Goal: Find specific page/section: Find specific page/section

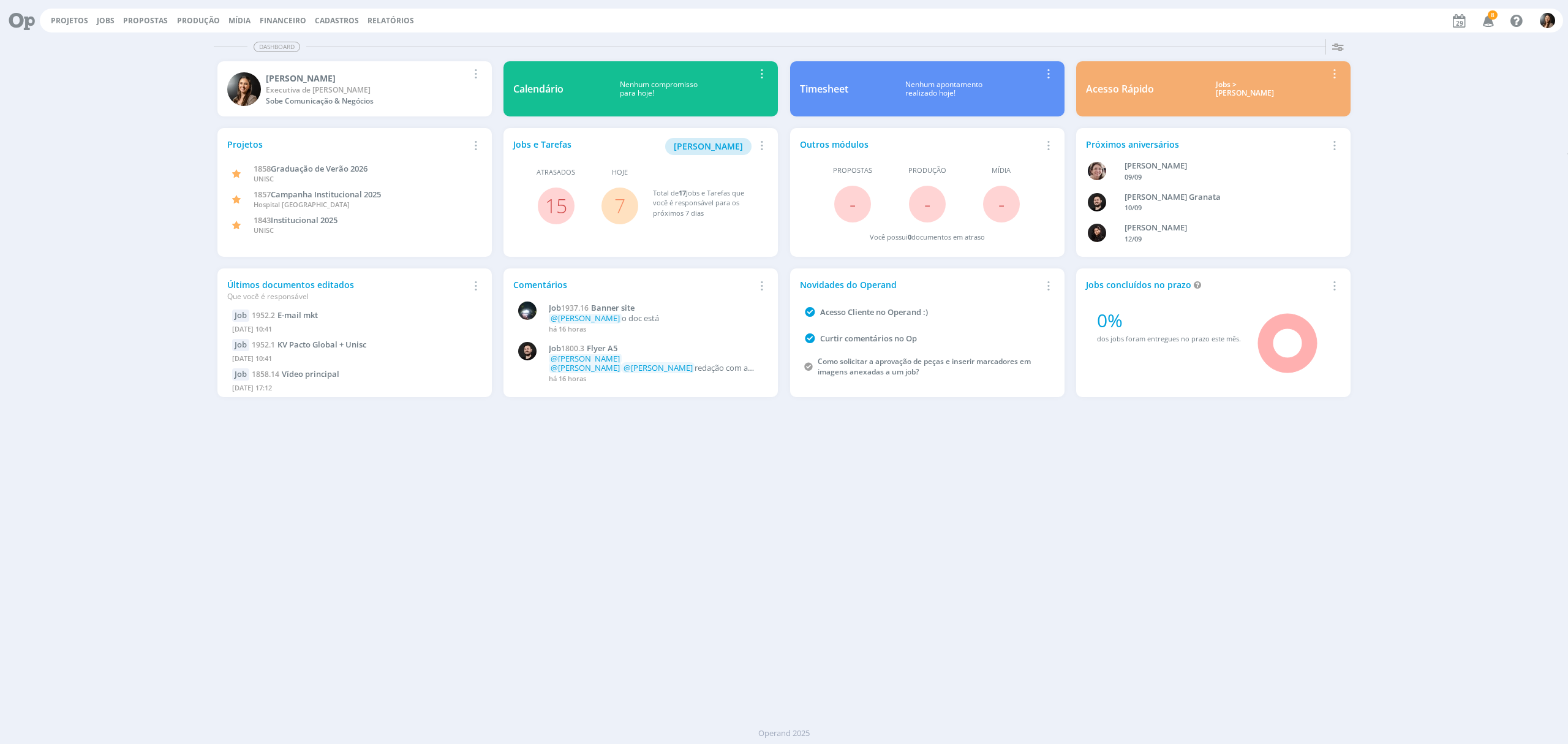
click at [866, 526] on div "Dashboard Salvar Selecione abaixo os cards desejados: Meus Meu Perfil Agenda Ti…" at bounding box center [784, 389] width 1568 height 710
click at [689, 569] on div "Dashboard Salvar Selecione abaixo os cards desejados: Meus Meu Perfil Agenda Ti…" at bounding box center [784, 389] width 1568 height 710
drag, startPoint x: 694, startPoint y: 581, endPoint x: 621, endPoint y: 519, distance: 95.8
click at [688, 579] on div "Dashboard Salvar Selecione abaixo os cards desejados: Meus Meu Perfil Agenda Ti…" at bounding box center [784, 389] width 1568 height 710
click at [669, 554] on div "Dashboard Salvar Selecione abaixo os cards desejados: Meus Meu Perfil Agenda Ti…" at bounding box center [784, 389] width 1568 height 710
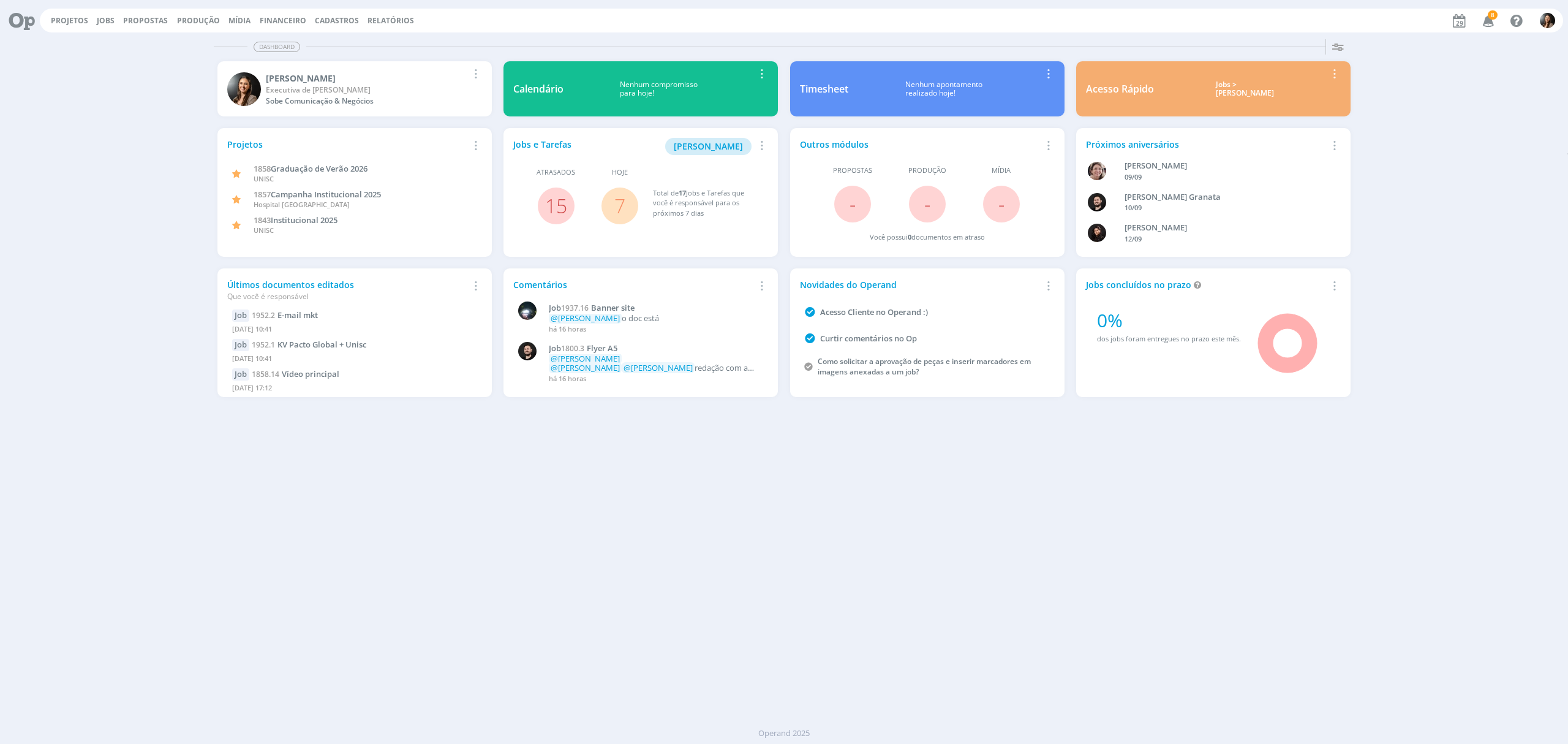
click at [592, 439] on div "Dashboard Salvar Selecione abaixo os cards desejados: Meus Meu Perfil Agenda Ti…" at bounding box center [784, 389] width 1568 height 710
click at [270, 82] on div "[PERSON_NAME]" at bounding box center [367, 78] width 202 height 13
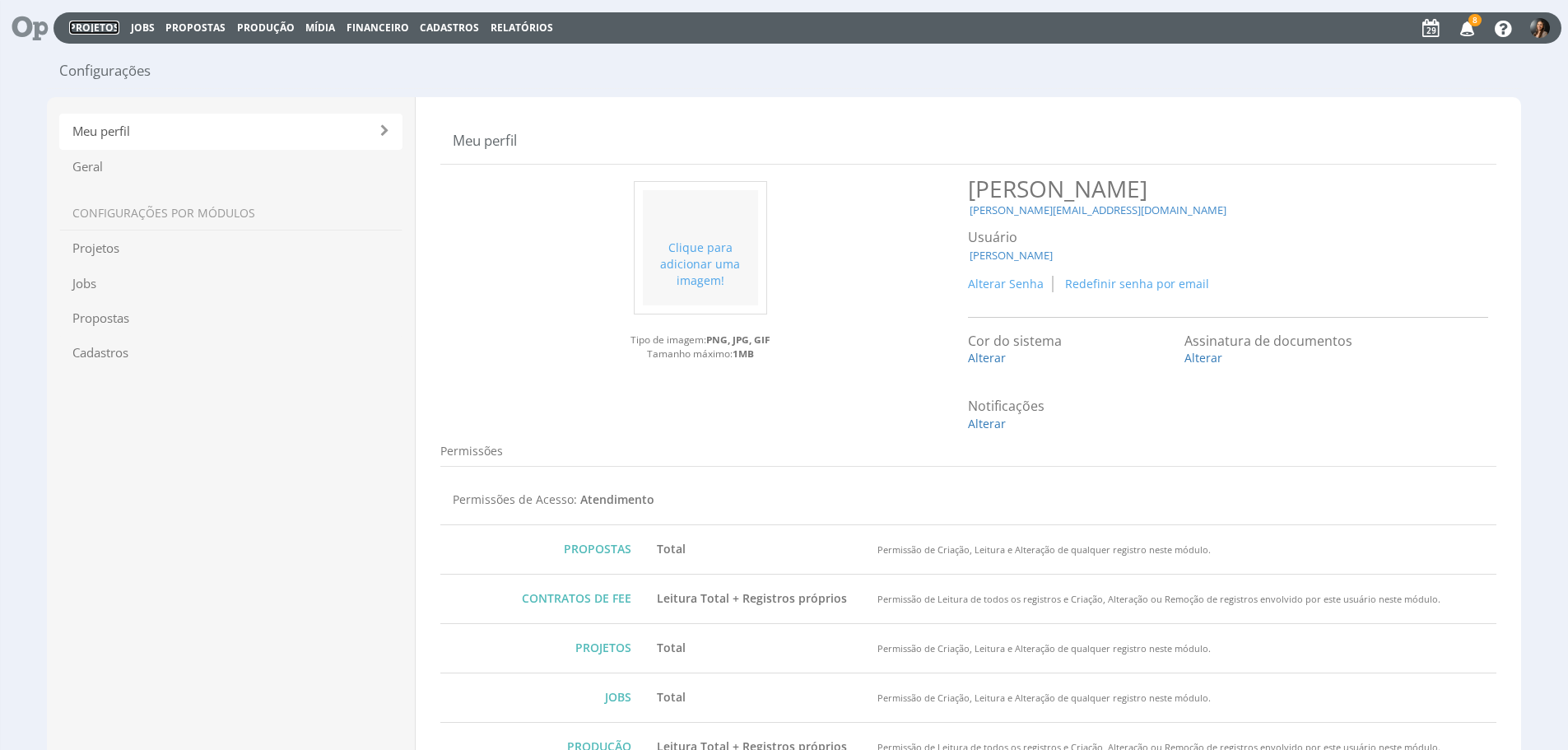
drag, startPoint x: 81, startPoint y: 29, endPoint x: 90, endPoint y: 113, distance: 84.5
click at [79, 29] on link "Projetos" at bounding box center [94, 27] width 50 height 14
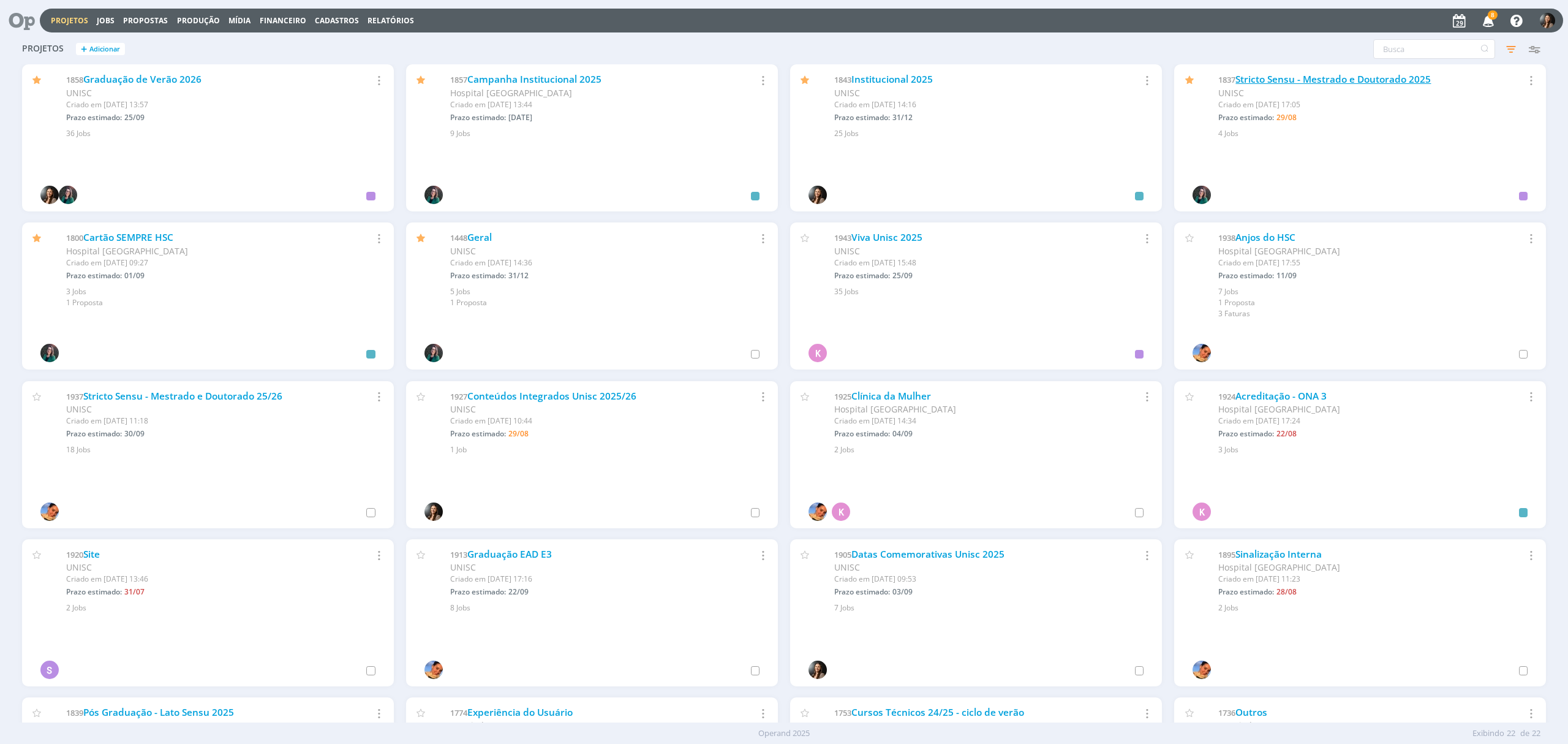
click at [1399, 79] on link "Stricto Sensu - Mestrado e Doutorado 2025" at bounding box center [1333, 80] width 196 height 13
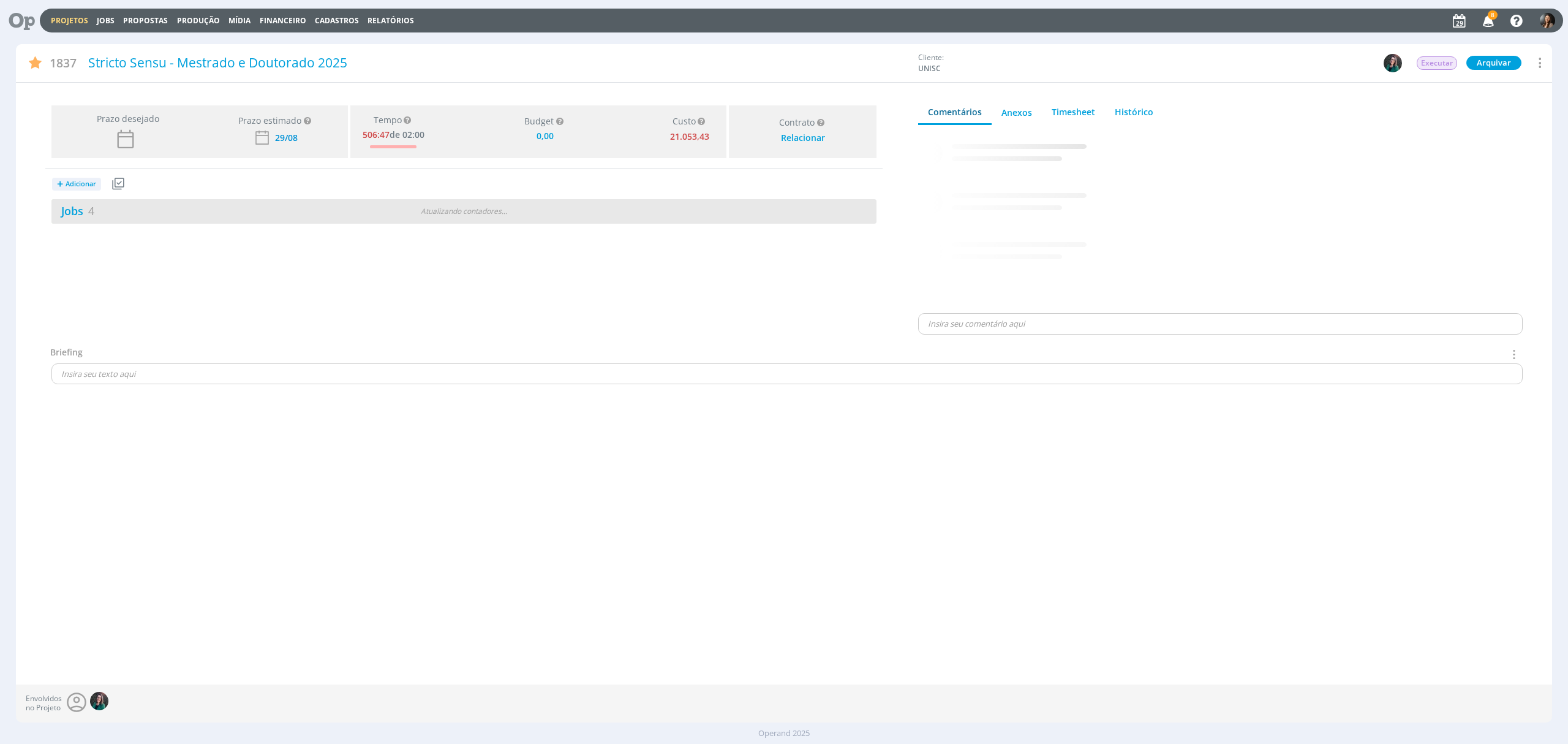
click at [576, 202] on div "Jobs 4 Atualizando contadores . . ." at bounding box center [464, 211] width 825 height 24
type input "0,00"
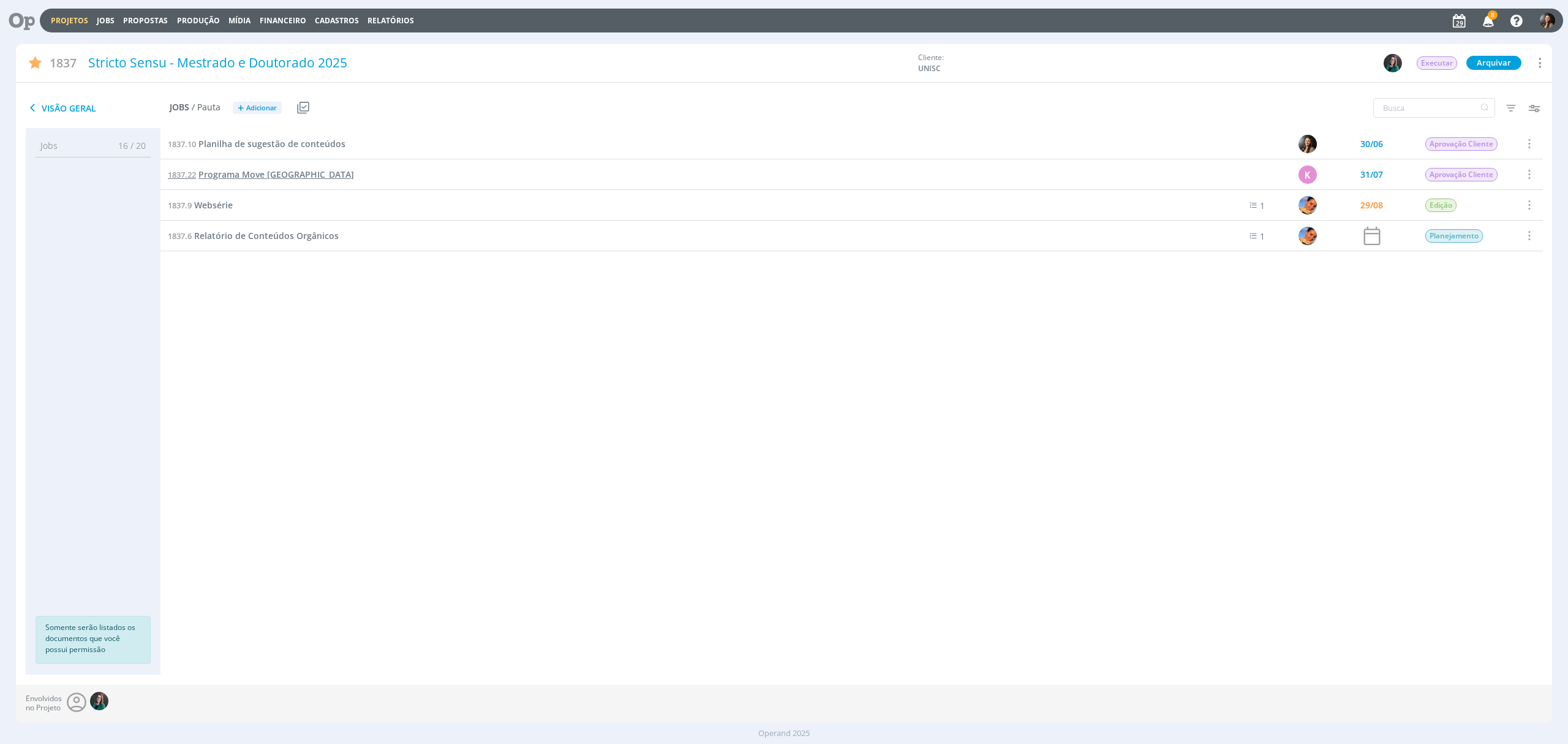
click at [292, 170] on span "Programa Move [GEOGRAPHIC_DATA]" at bounding box center [276, 175] width 155 height 12
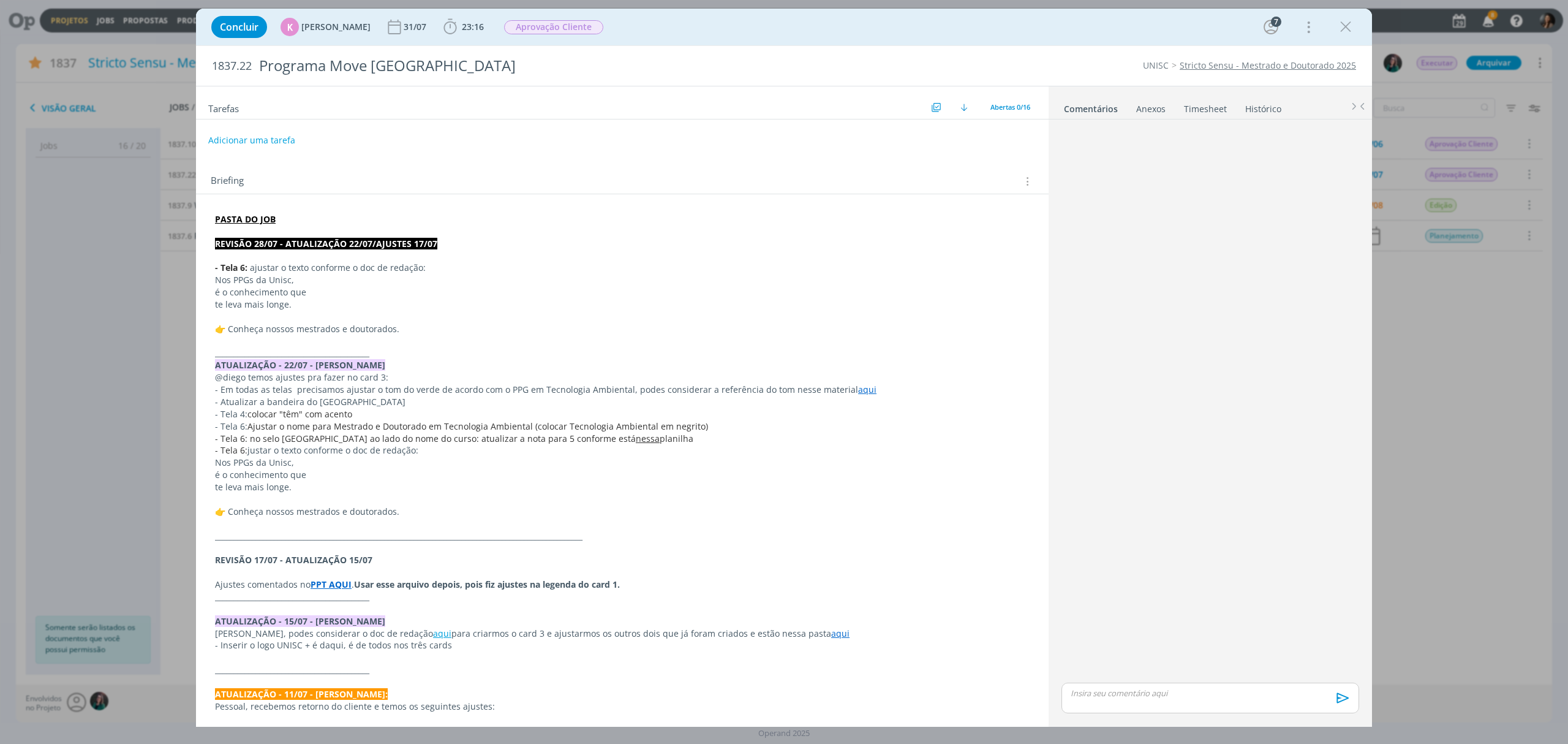
scroll to position [721, 0]
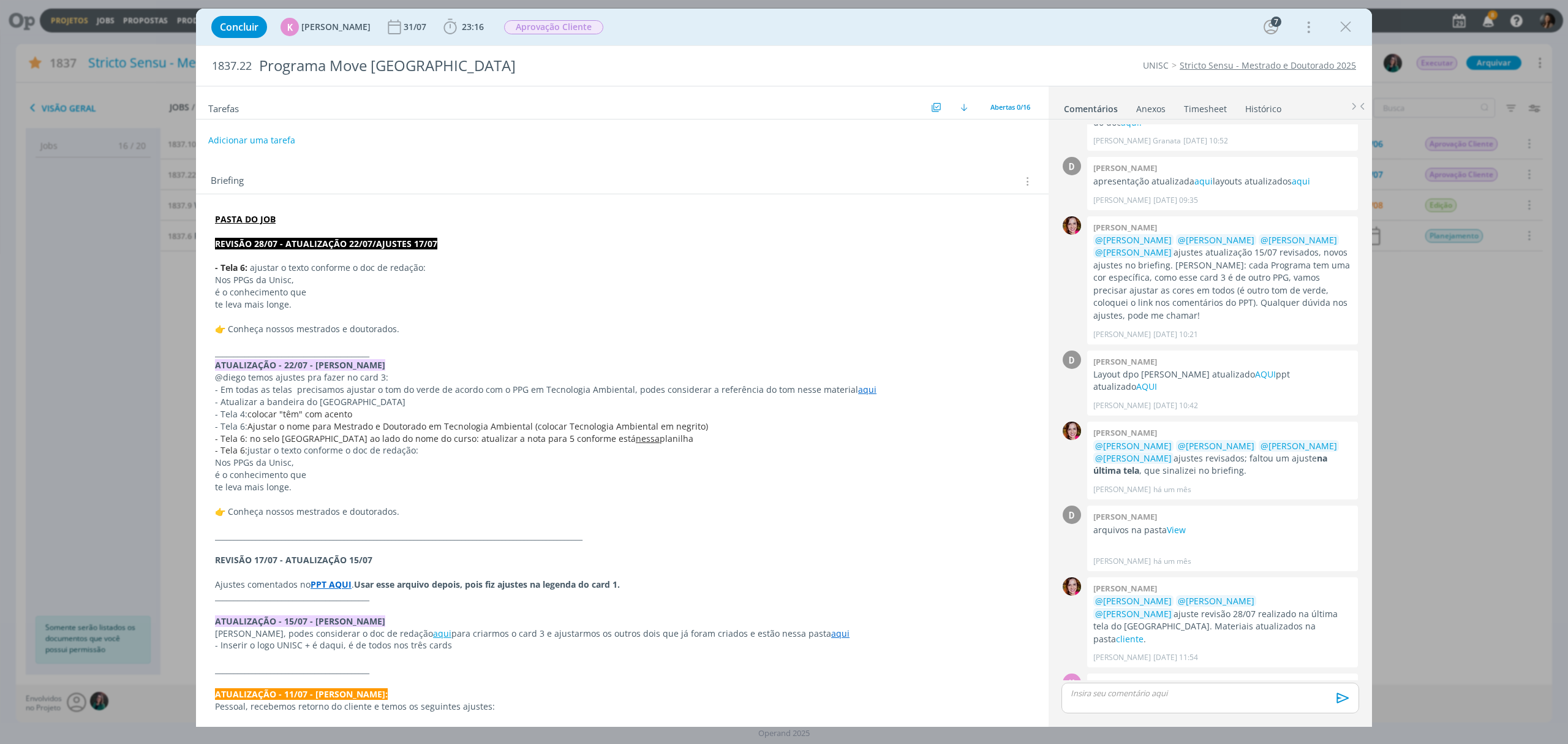
click at [1362, 37] on div "Concluir K [PERSON_NAME] [DATE] 23:16 Iniciar Apontar Data * [DATE] Horas * 00:…" at bounding box center [783, 27] width 1158 height 30
click at [1348, 27] on icon "dialog" at bounding box center [1346, 27] width 18 height 18
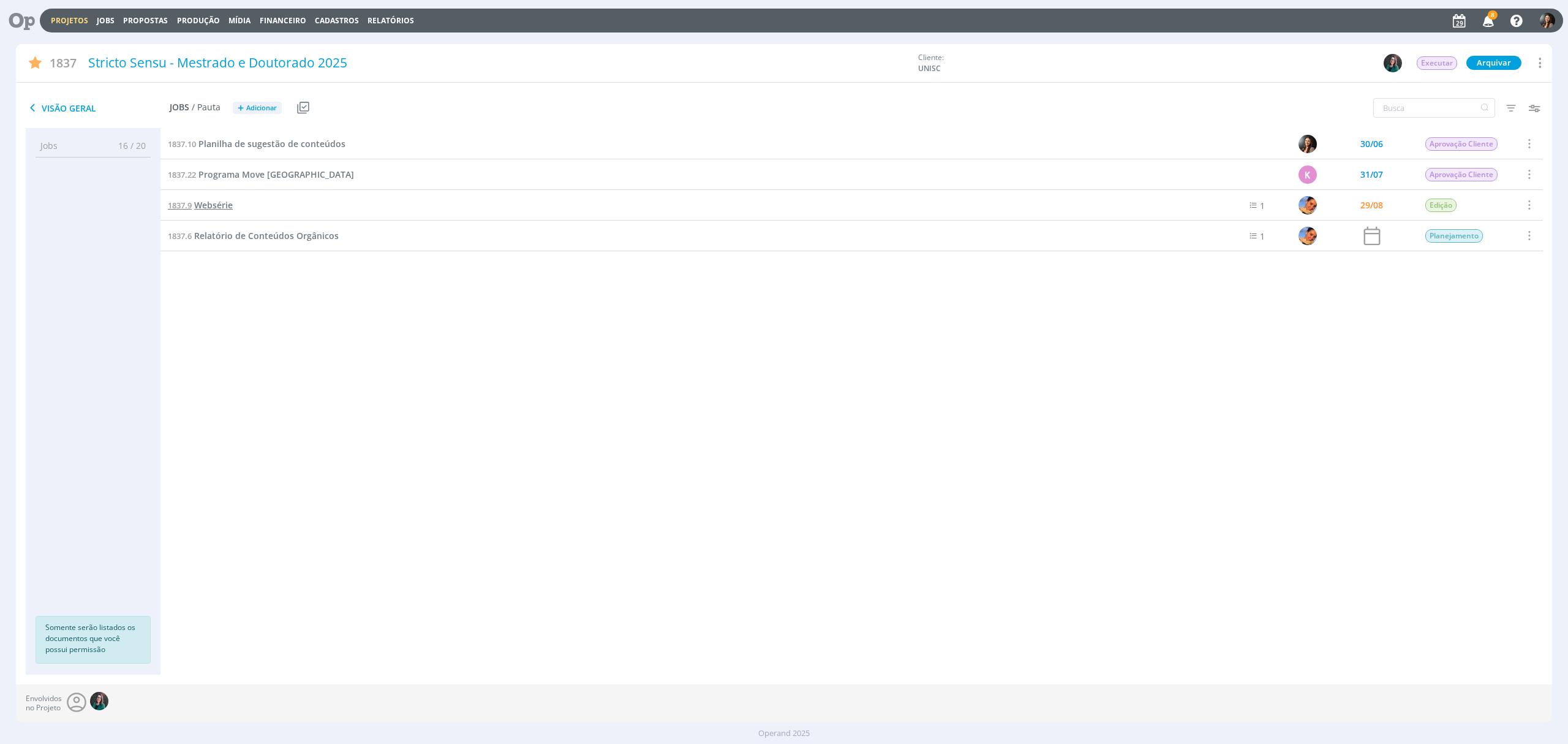
click at [197, 207] on span "Websérie" at bounding box center [213, 205] width 39 height 12
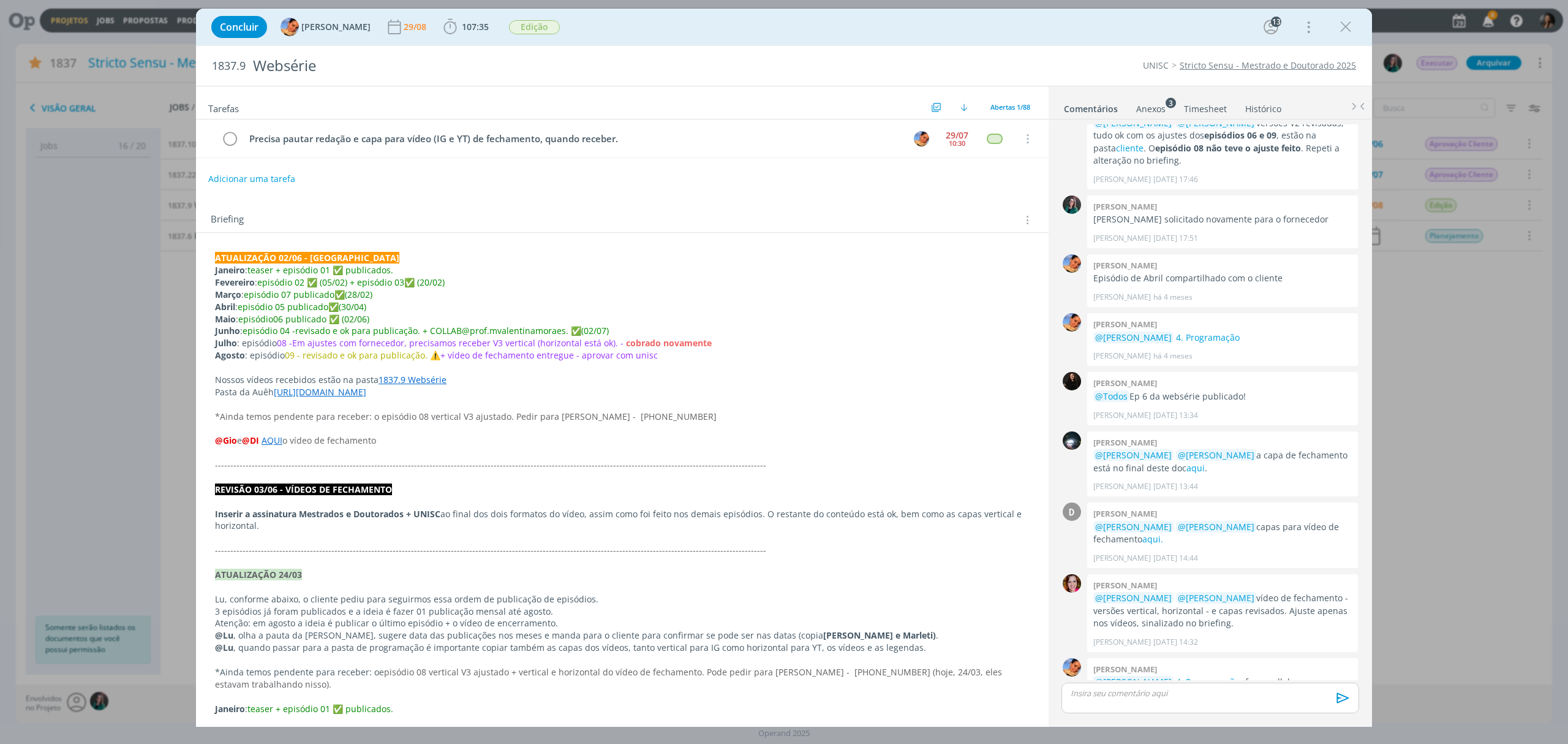
scroll to position [900, 0]
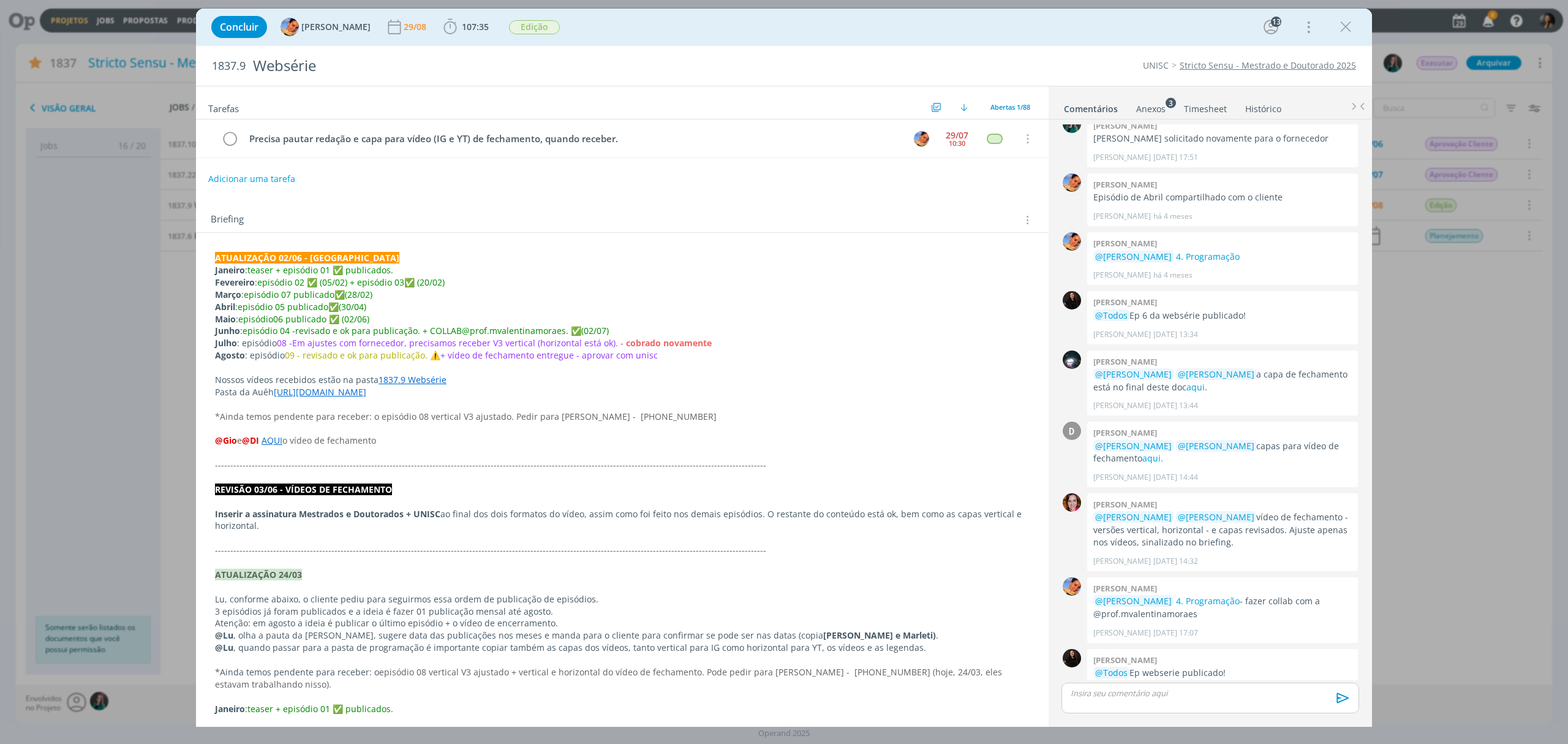
drag, startPoint x: 1343, startPoint y: 25, endPoint x: 815, endPoint y: 392, distance: 643.0
click at [1343, 25] on icon "dialog" at bounding box center [1346, 27] width 18 height 18
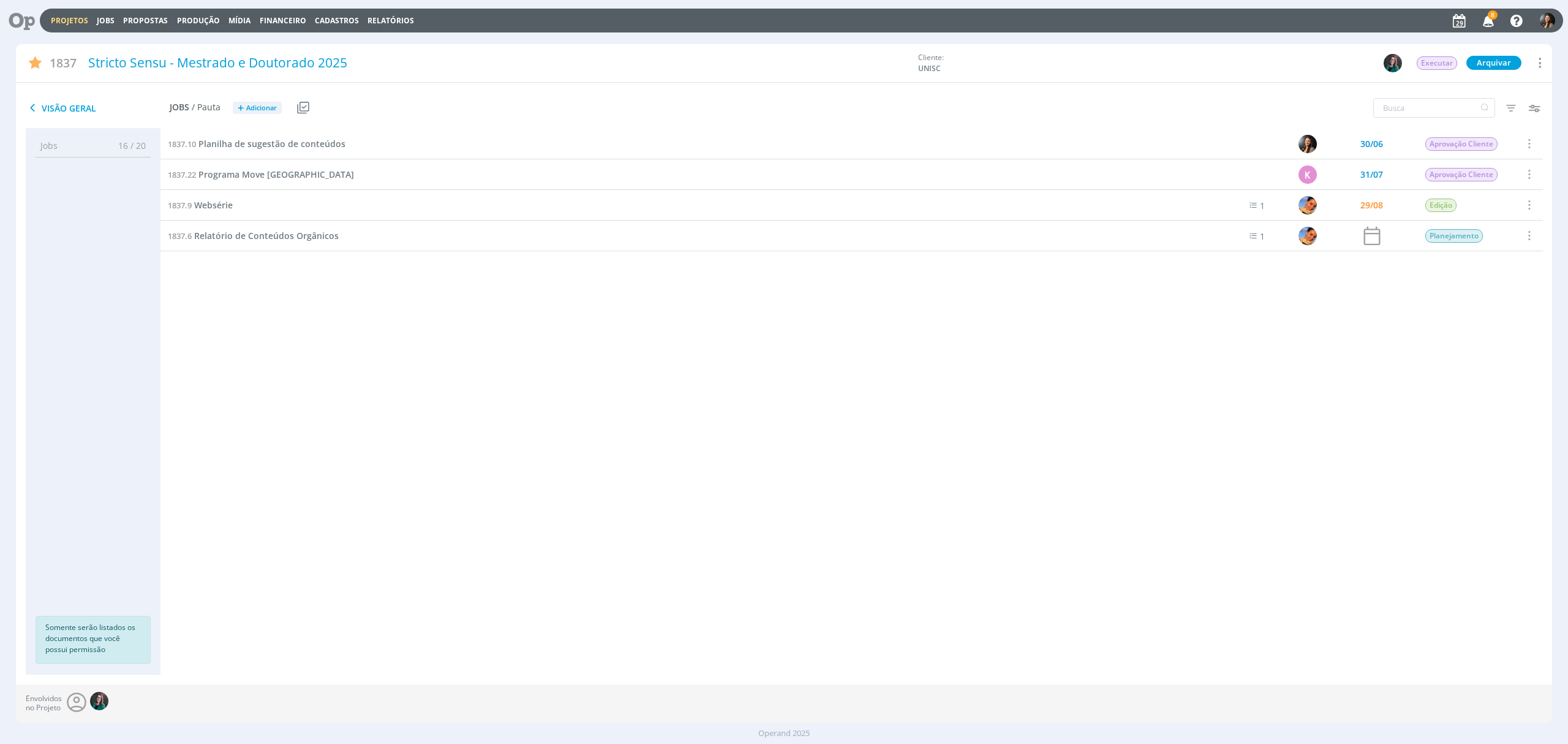
drag, startPoint x: 277, startPoint y: 489, endPoint x: 144, endPoint y: 275, distance: 252.0
click at [275, 484] on div "1837.10 Planilha de sugestão de conteúdos 30/06 Aprovação Cliente Selecionar Co…" at bounding box center [853, 389] width 1384 height 521
click at [62, 28] on div "Projetos Jobs Propostas Produção [GEOGRAPHIC_DATA] Financeiro Cadastros Relatór…" at bounding box center [801, 20] width 1523 height 24
click at [62, 25] on link "Projetos" at bounding box center [69, 20] width 38 height 11
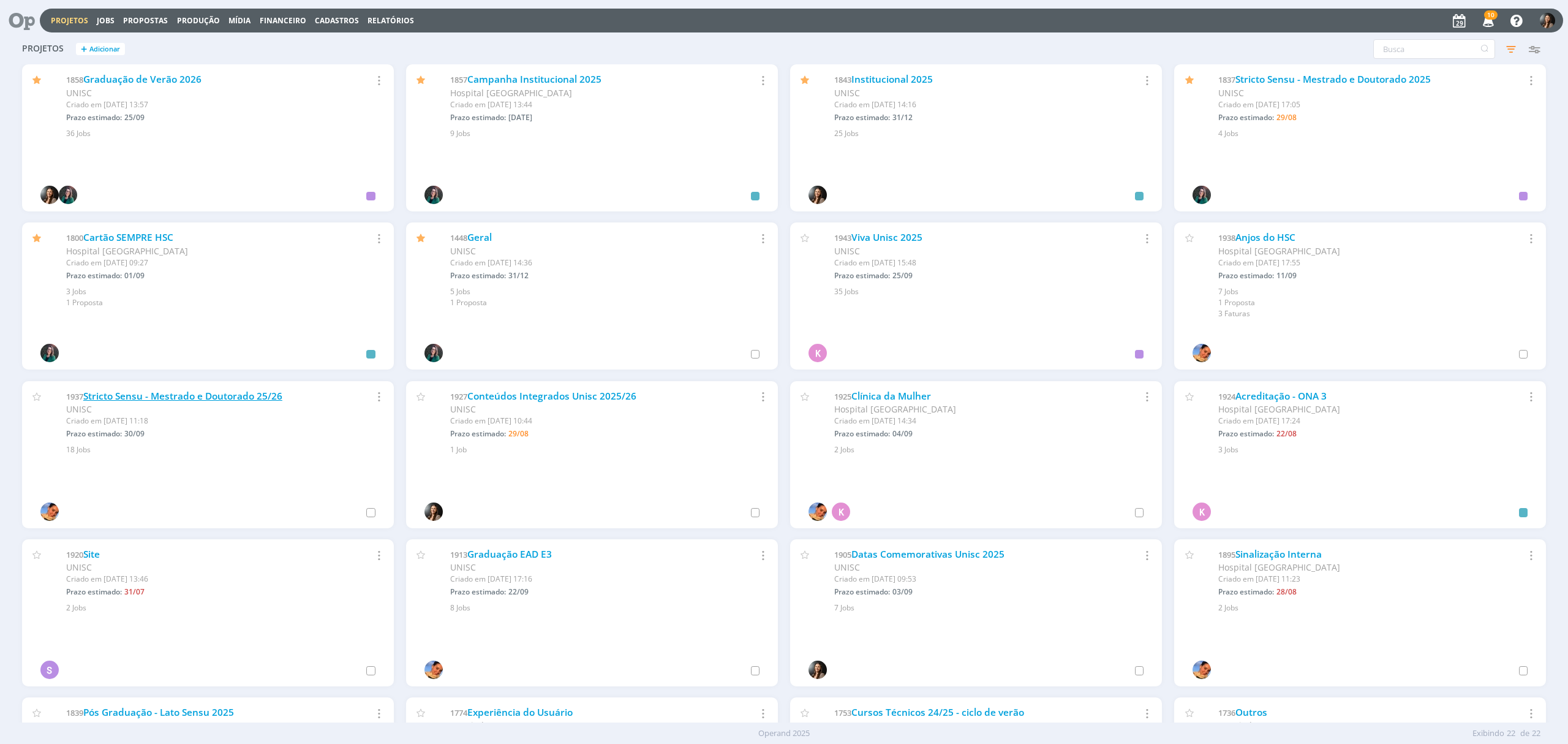
click at [269, 390] on link "Stricto Sensu - Mestrado e Doutorado 25/26" at bounding box center [182, 396] width 199 height 13
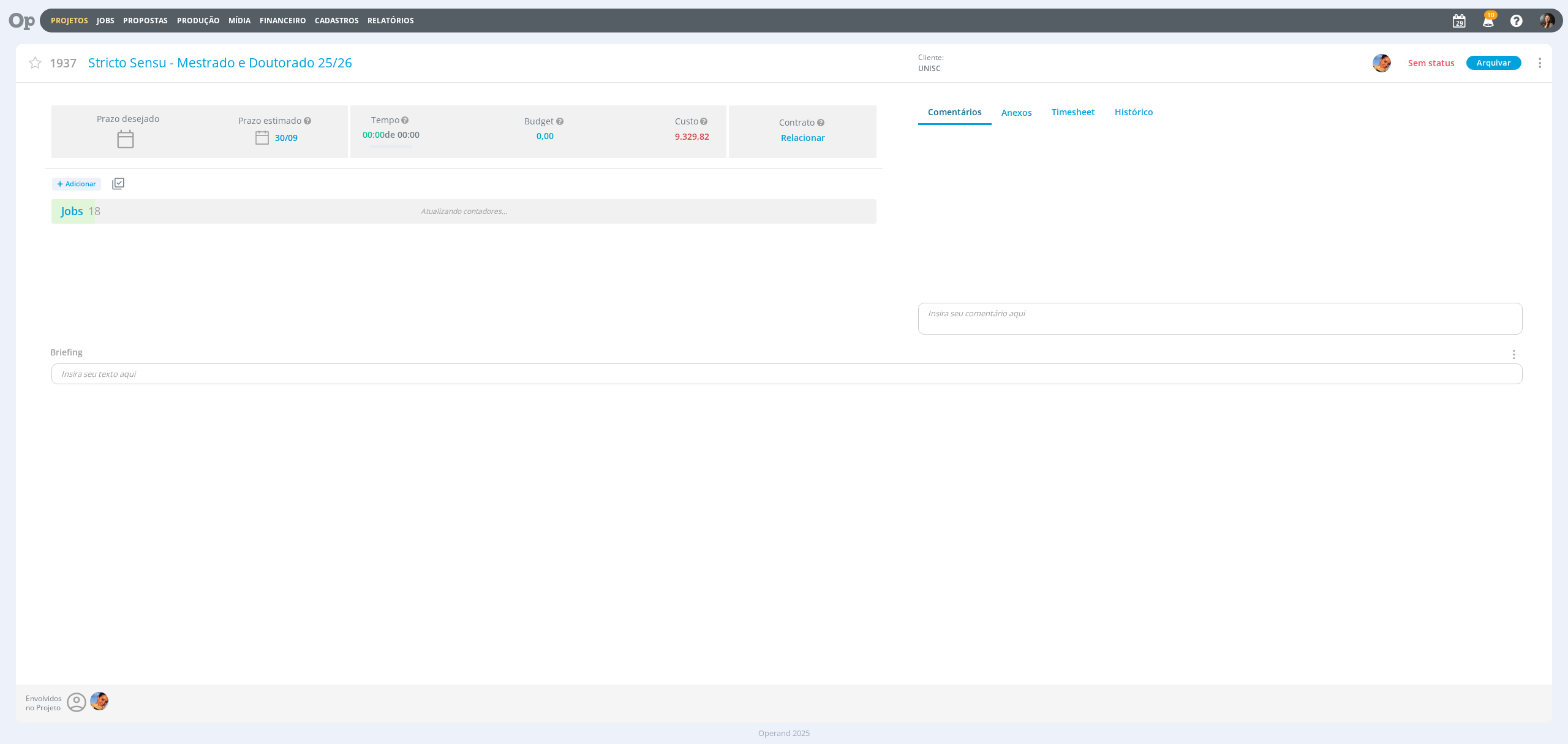
type input "0,00"
click at [418, 196] on div "+ Adicionar Projetos Jobs Propostas Produção Mídia Receitas Despesas Jobs 18 At…" at bounding box center [464, 196] width 837 height 55
click at [423, 206] on div "Atualizando contadores . . ." at bounding box center [464, 211] width 269 height 11
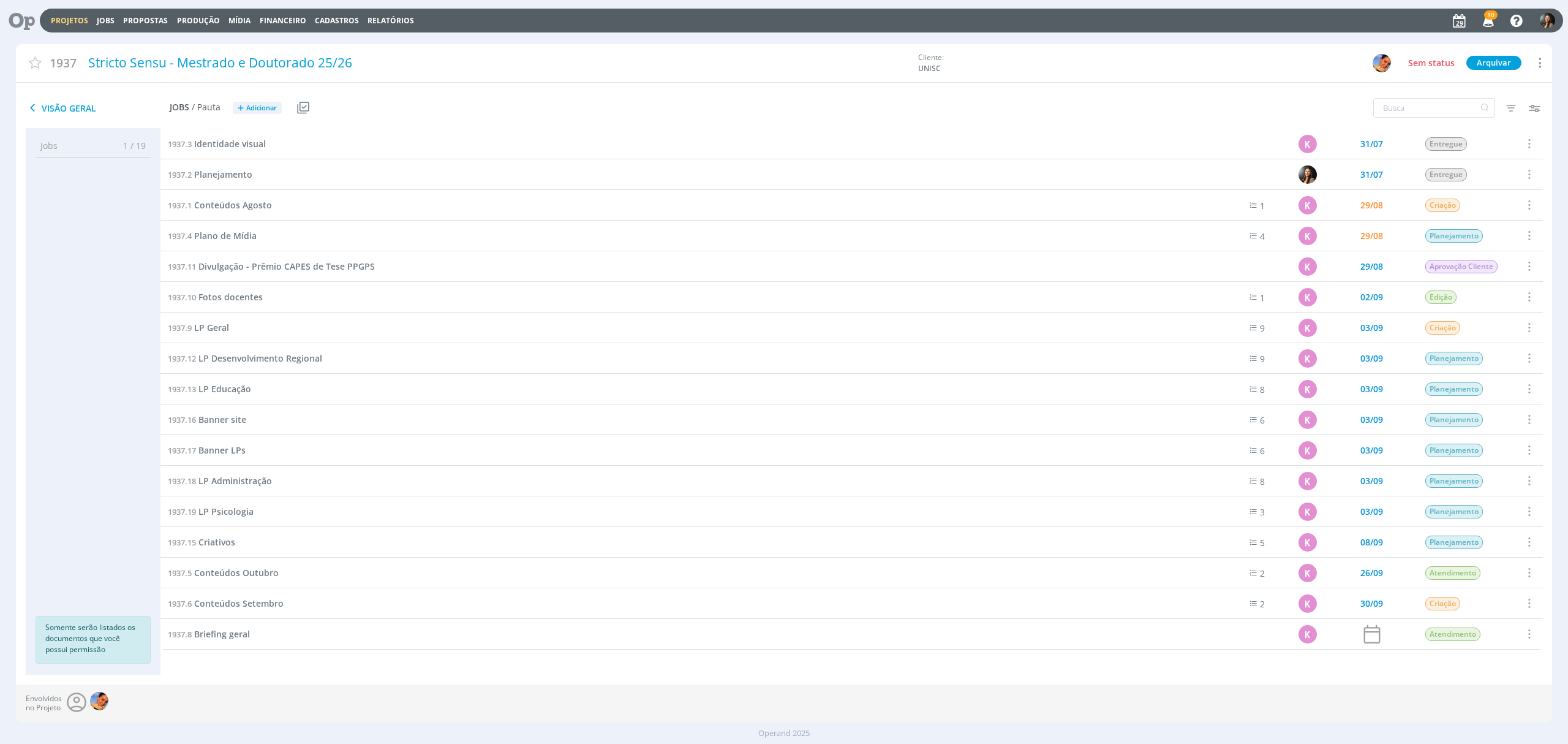
click at [217, 320] on div "1937.9 LP Geral" at bounding box center [678, 328] width 1034 height 30
click at [214, 326] on span "LP Geral" at bounding box center [211, 328] width 35 height 12
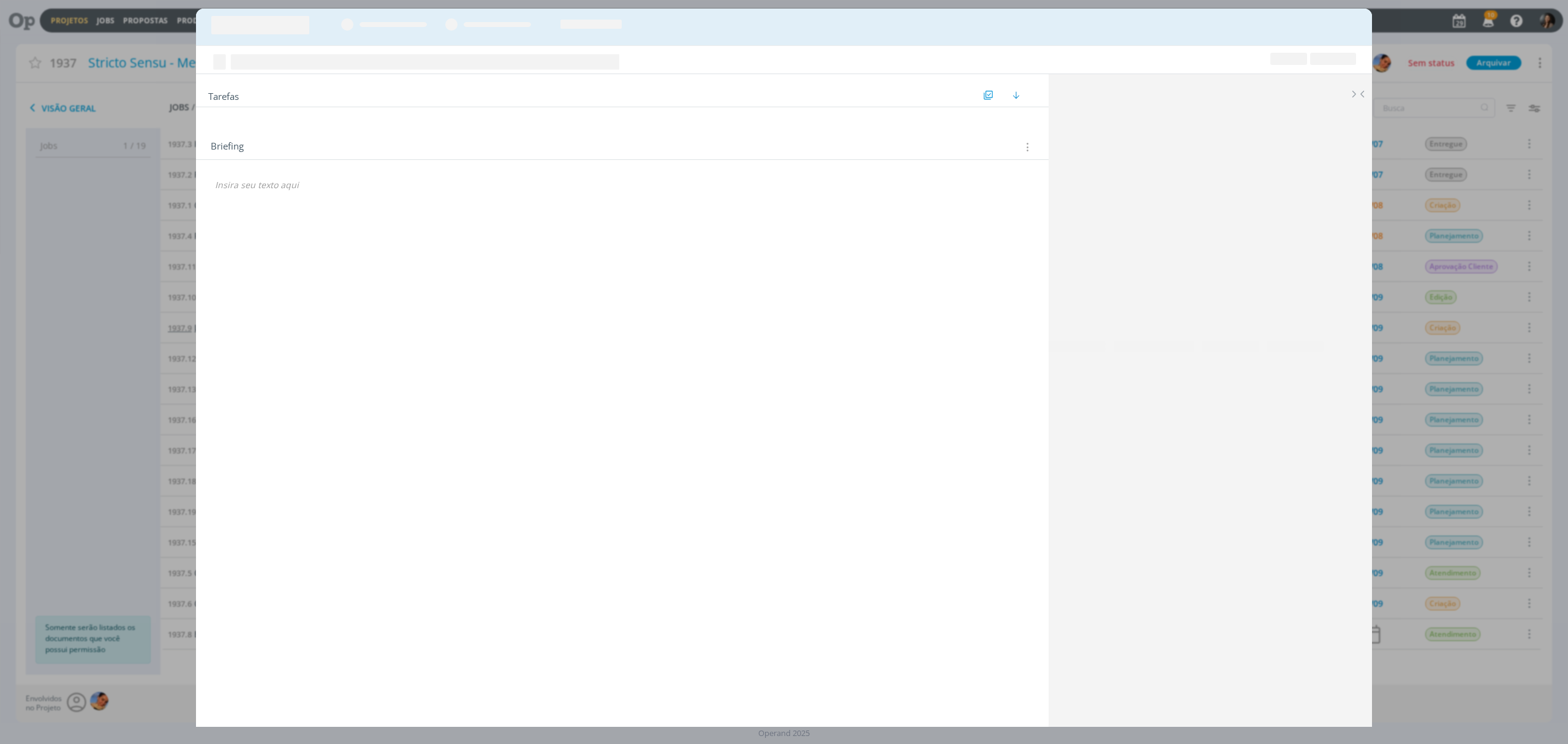
click at [214, 326] on div "Tarefas Usar Job de template Criar template a partir deste job Visualizar Templ…" at bounding box center [623, 394] width 853 height 639
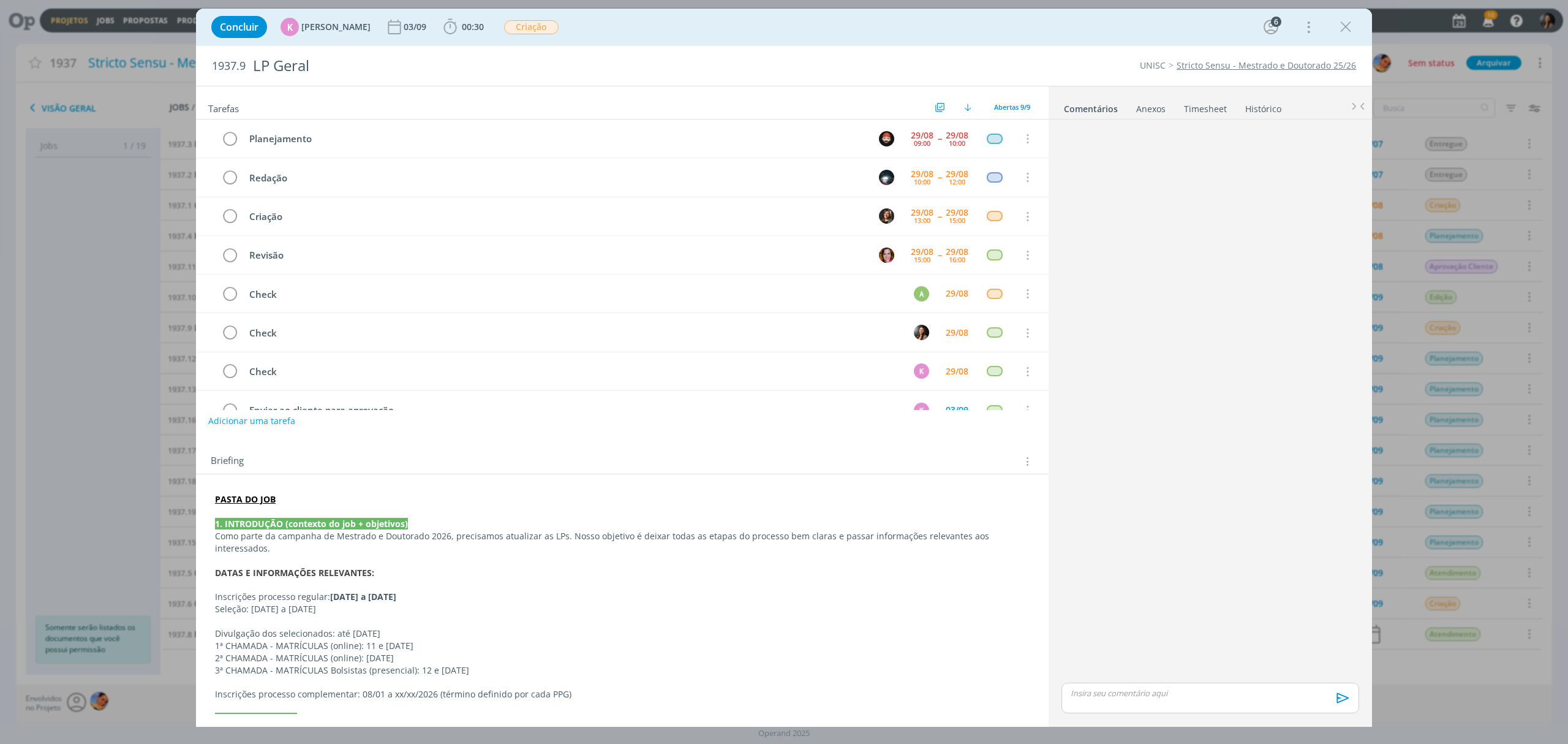
scroll to position [168, 0]
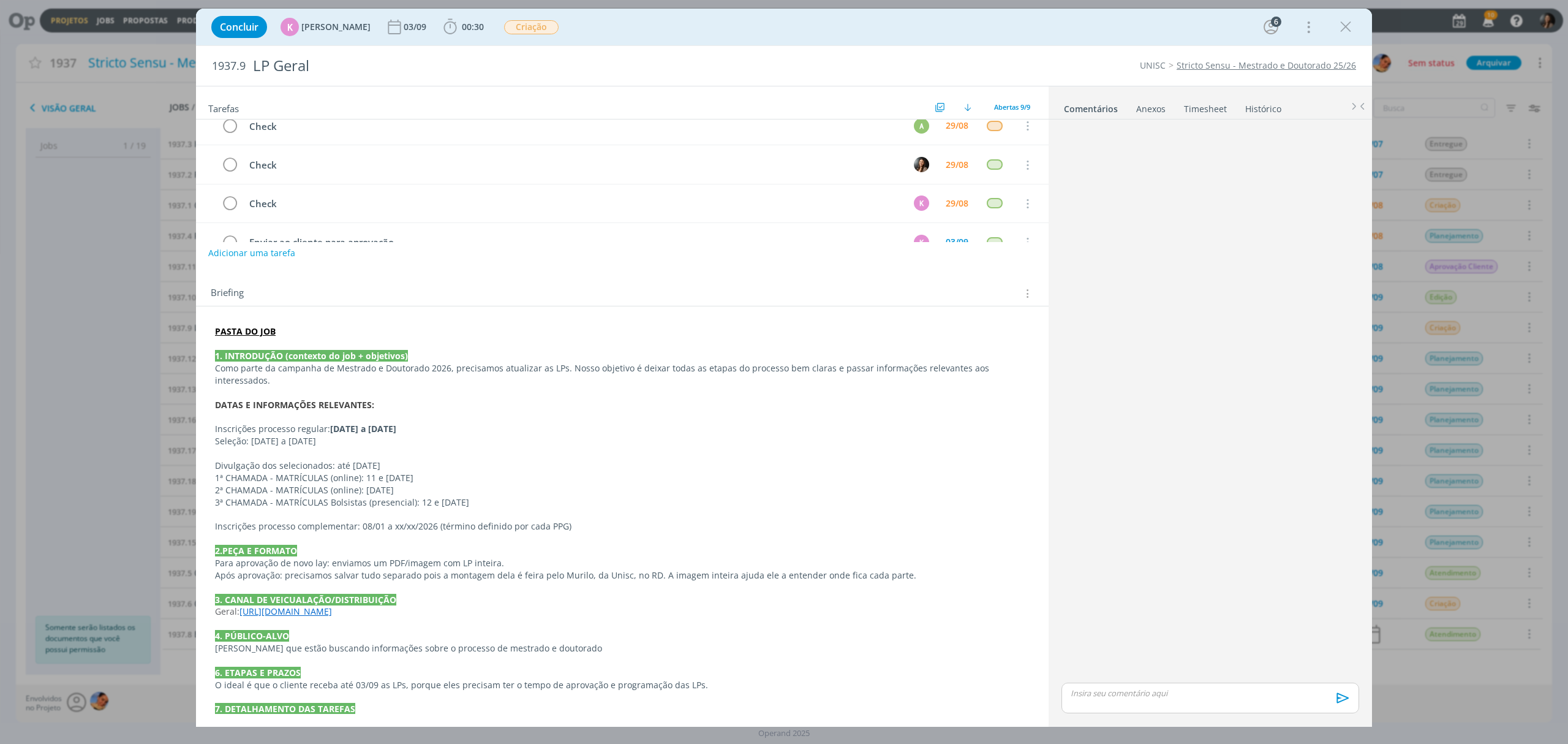
click at [293, 606] on link "[URL][DOMAIN_NAME]" at bounding box center [286, 612] width 92 height 12
click at [316, 616] on link "[URL][DOMAIN_NAME]" at bounding box center [295, 623] width 92 height 16
drag, startPoint x: 1341, startPoint y: 28, endPoint x: 184, endPoint y: 435, distance: 1226.5
click at [1340, 27] on icon "dialog" at bounding box center [1346, 27] width 18 height 18
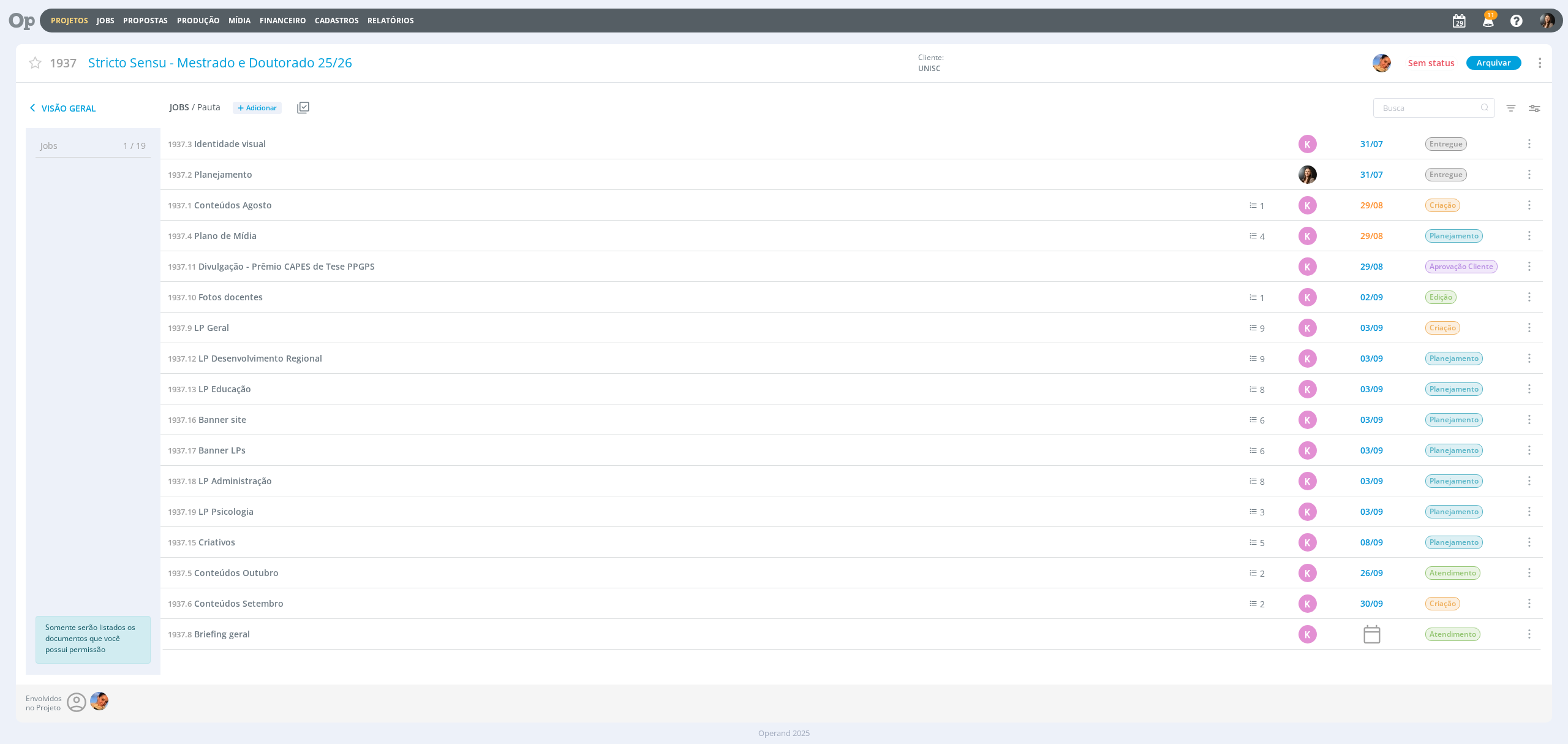
drag, startPoint x: 337, startPoint y: 697, endPoint x: 325, endPoint y: 677, distance: 23.3
click at [338, 697] on div "Envolvidos no Projeto" at bounding box center [784, 704] width 1537 height 38
click at [67, 13] on div "Projetos Jobs Propostas Produção [GEOGRAPHIC_DATA] Financeiro Cadastros Relatór…" at bounding box center [801, 20] width 1523 height 24
click at [72, 15] on link "Projetos" at bounding box center [69, 20] width 38 height 11
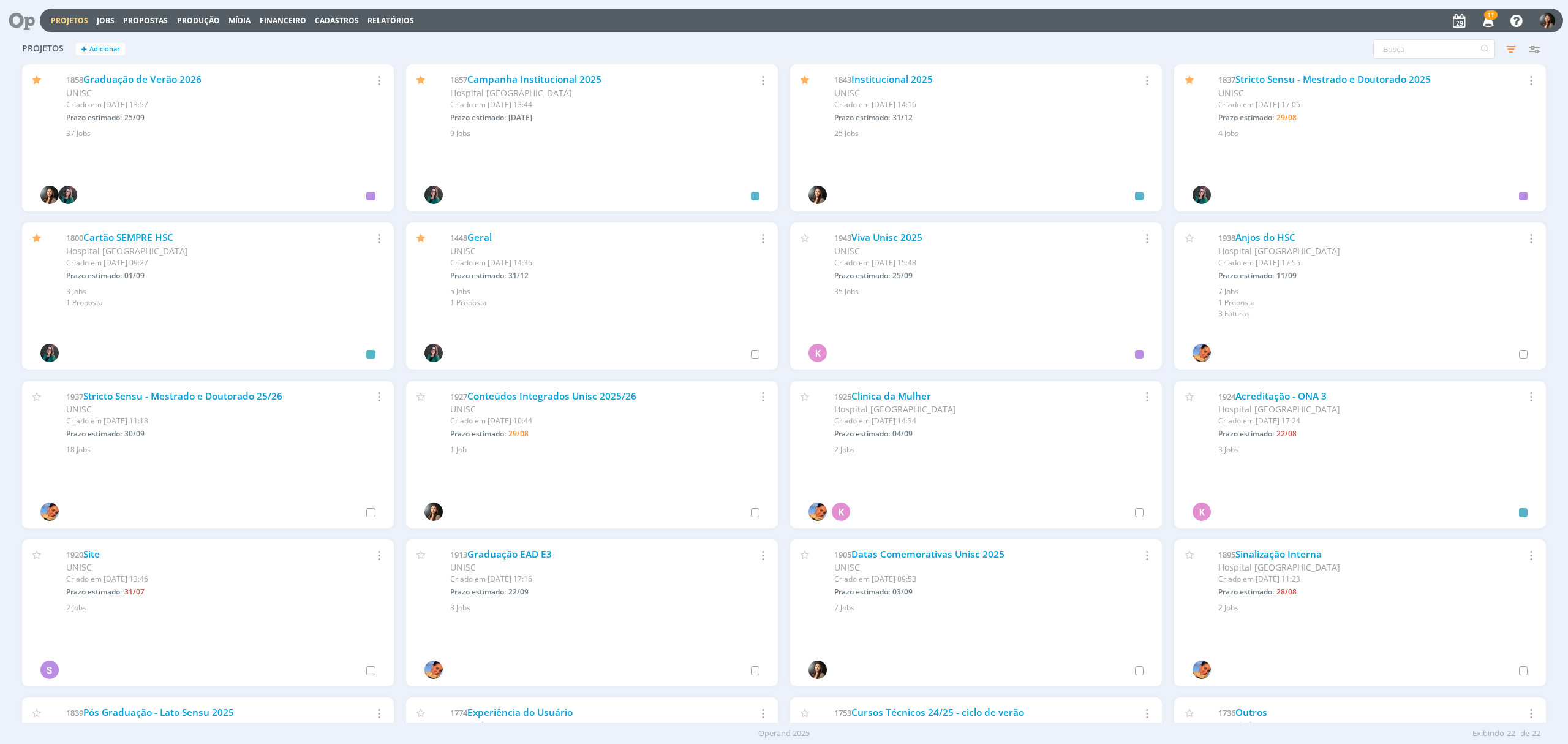
click at [881, 70] on div "1843 Institucional 2025 UNISC Criado em [DATE] 14:16 Prazo estimado: 31/12 Sele…" at bounding box center [976, 101] width 372 height 74
click at [885, 73] on link "Institucional 2025" at bounding box center [892, 80] width 82 height 13
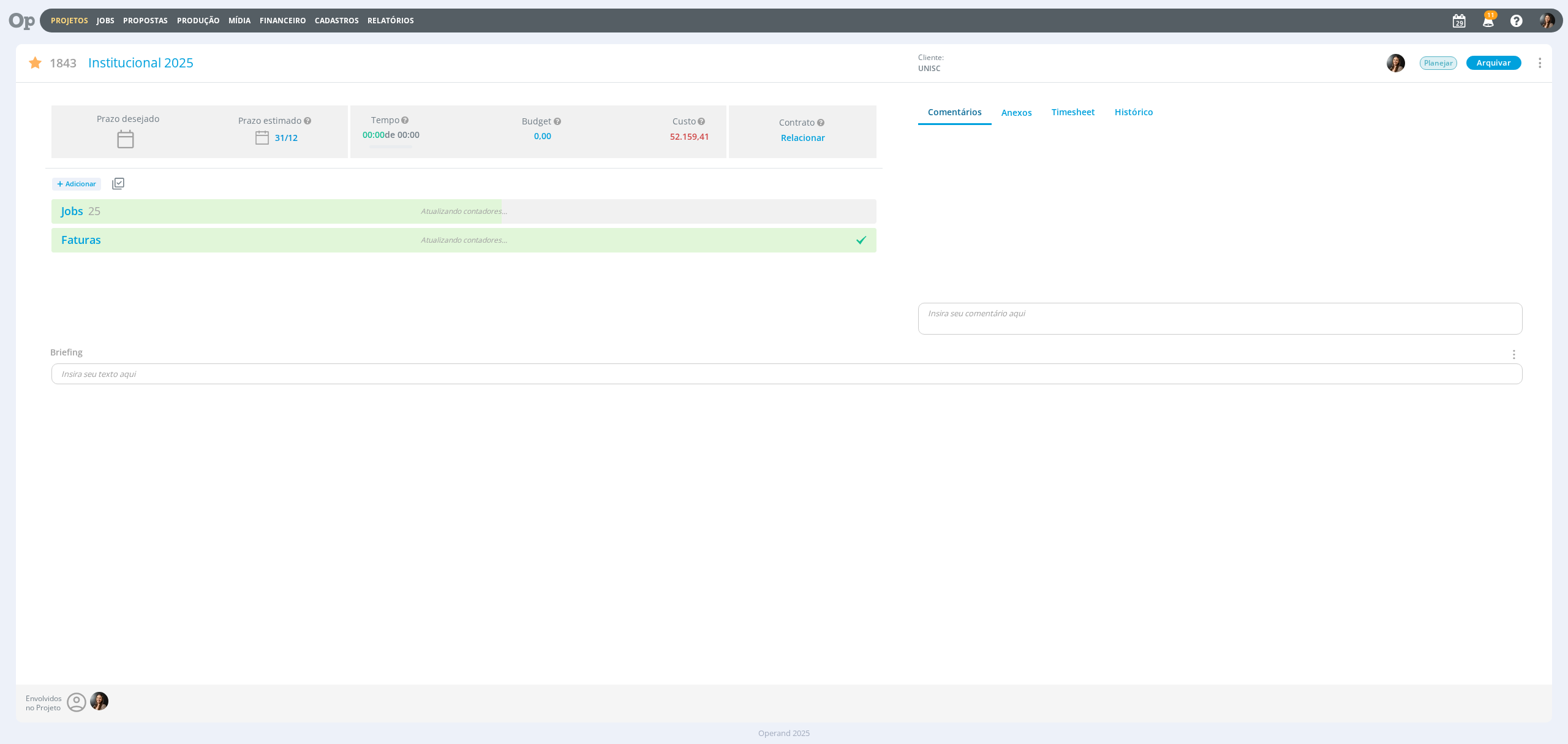
click at [562, 195] on div "+ Adicionar Projetos Jobs Propostas Produção Mídia Receitas Despesas Jobs 25 At…" at bounding box center [464, 210] width 837 height 84
type input "0,00"
click at [562, 208] on div "Atualizando contadores . . ." at bounding box center [464, 211] width 269 height 11
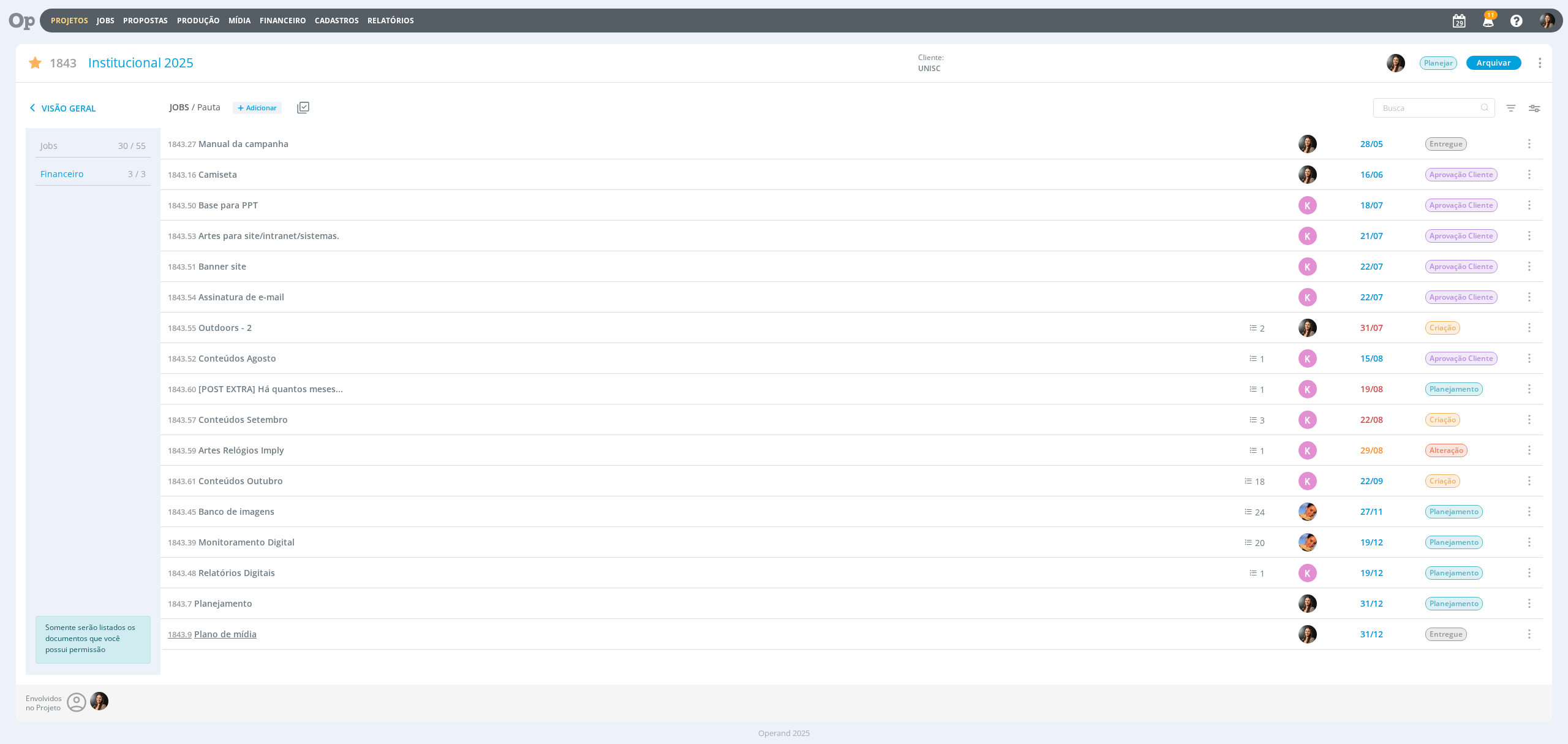
click at [226, 631] on span "Plano de mídia" at bounding box center [225, 634] width 63 height 12
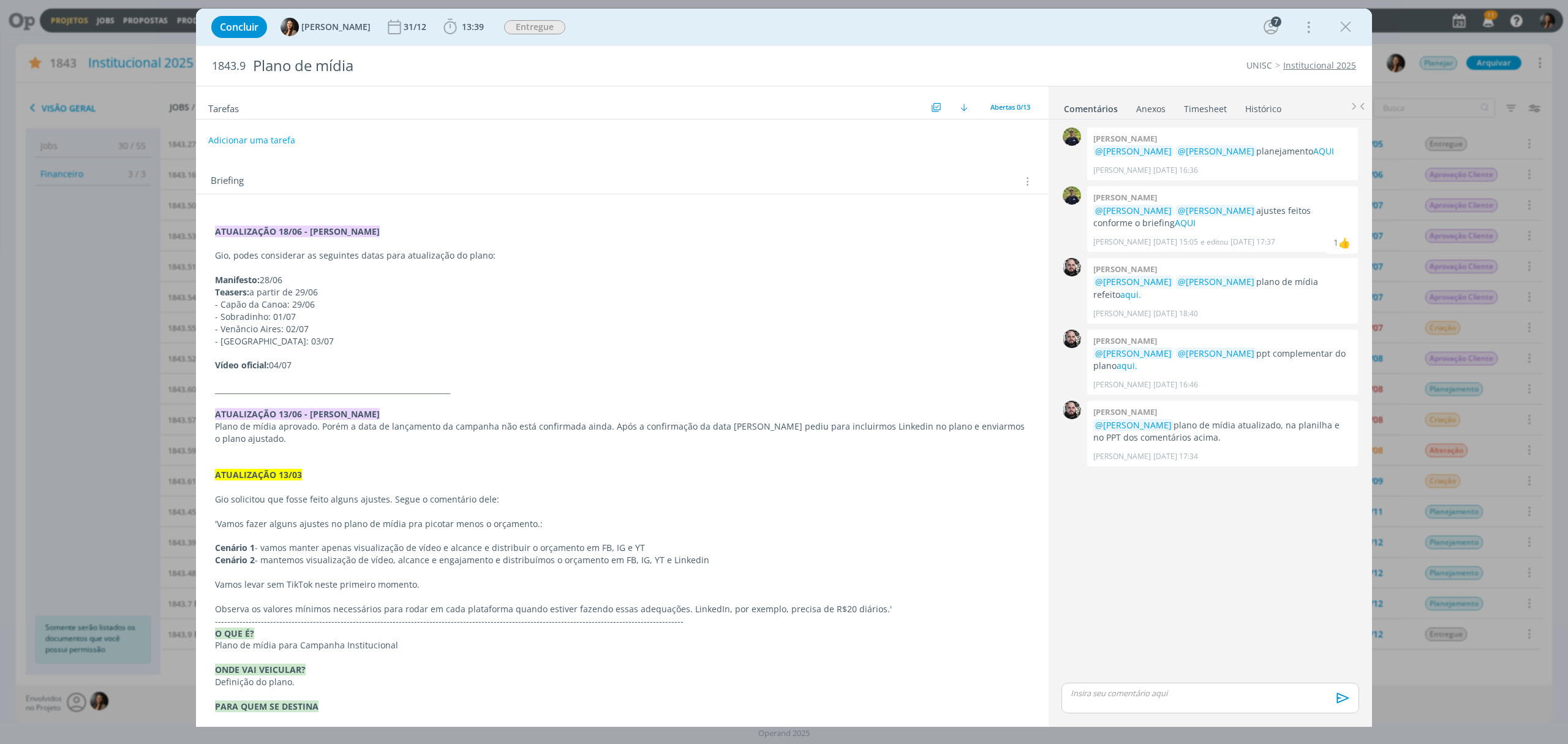
drag, startPoint x: 1237, startPoint y: 548, endPoint x: 1230, endPoint y: 489, distance: 59.4
click at [1235, 547] on div "0 [PERSON_NAME] @[PERSON_NAME] @[PERSON_NAME] planejamento AQUI [PERSON_NAME] […" at bounding box center [1210, 402] width 308 height 555
click at [1105, 347] on p "@[PERSON_NAME] @[PERSON_NAME] ppt complementar do plano aqui." at bounding box center [1223, 360] width 258 height 25
click at [1117, 360] on link "aqui." at bounding box center [1127, 366] width 21 height 12
click at [372, 673] on p "ONDE VAI VEICULAR?" at bounding box center [622, 670] width 815 height 13
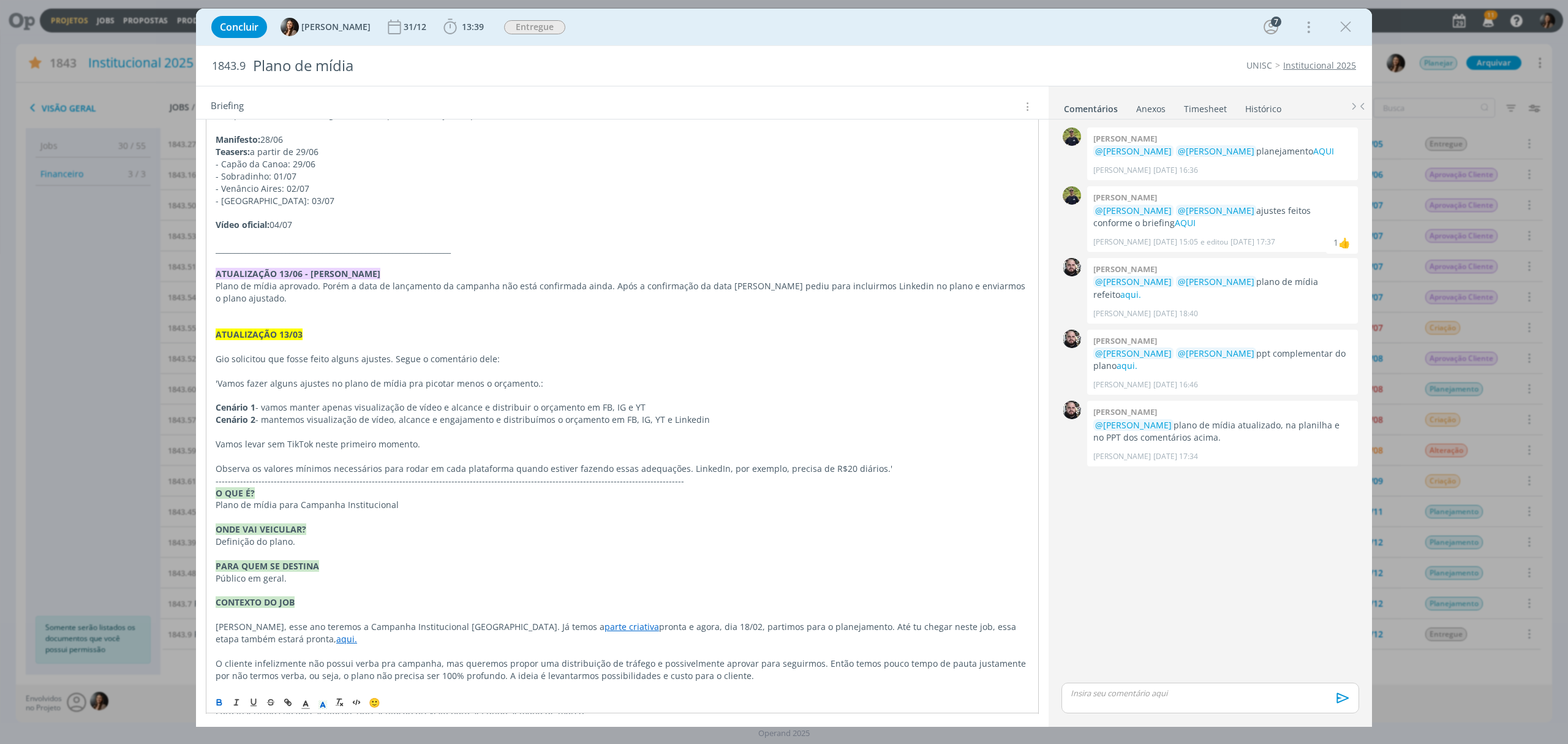
scroll to position [163, 0]
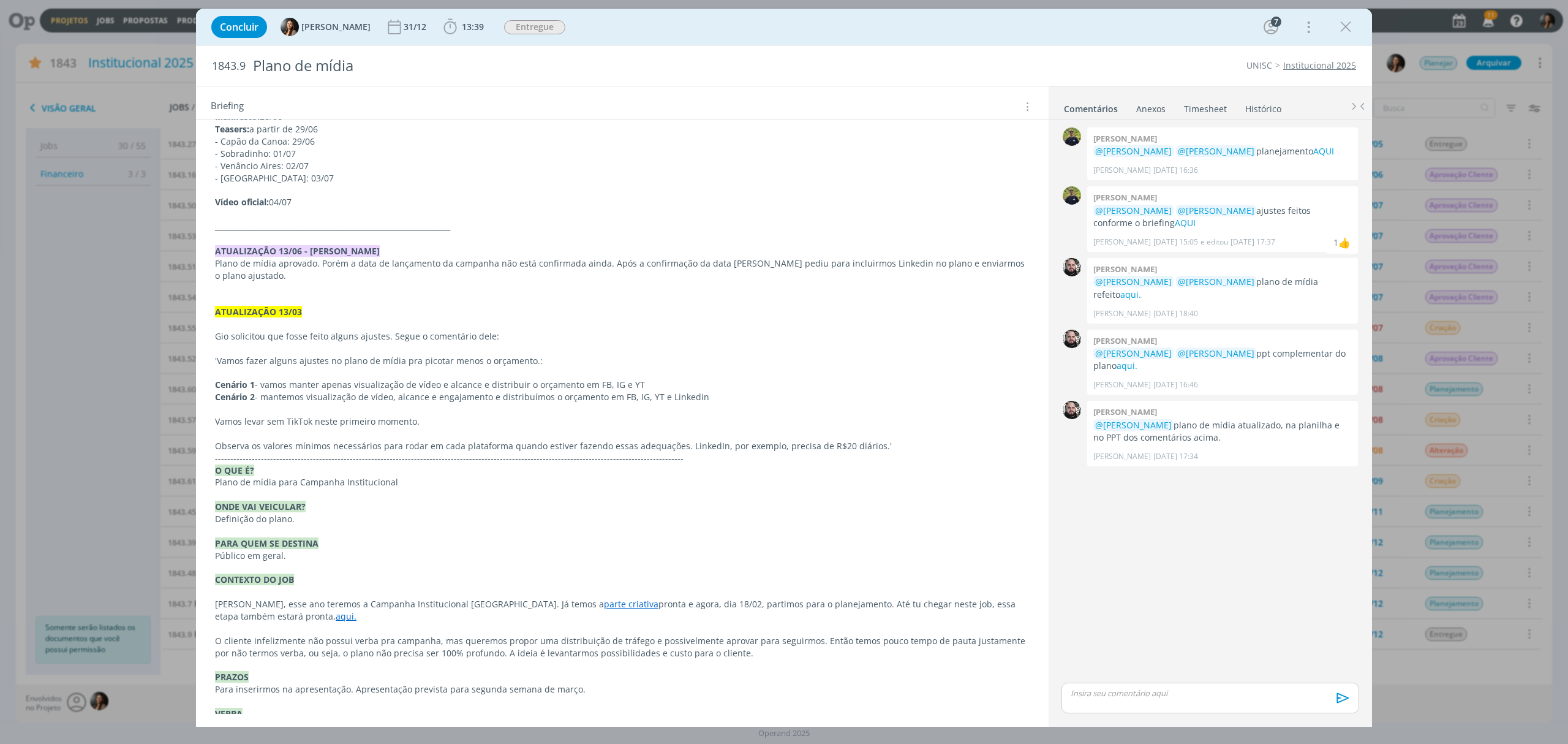
drag, startPoint x: 1353, startPoint y: 21, endPoint x: 1348, endPoint y: 28, distance: 8.6
click at [1353, 22] on icon "dialog" at bounding box center [1346, 27] width 18 height 18
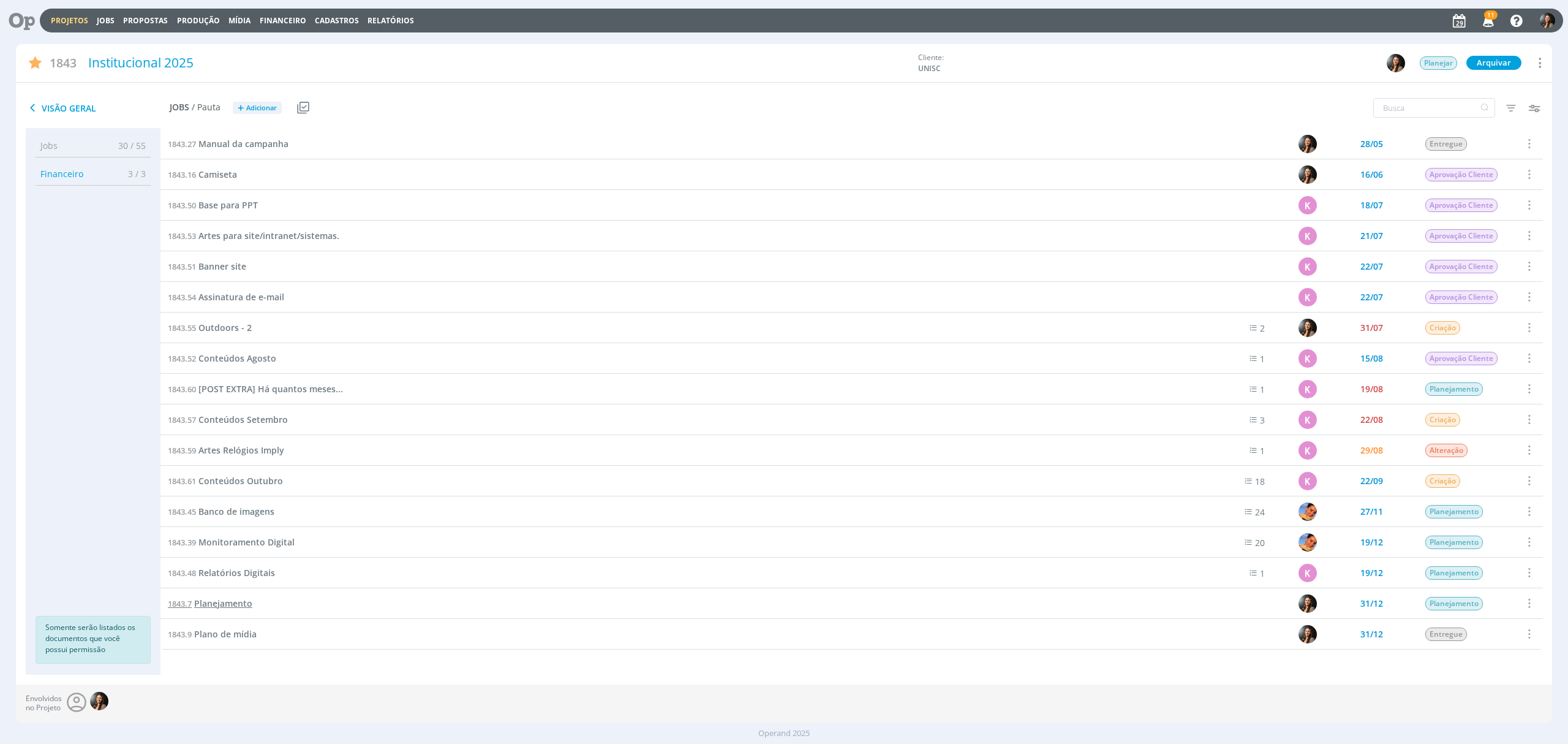
click at [216, 601] on span "Planejamento" at bounding box center [223, 604] width 58 height 12
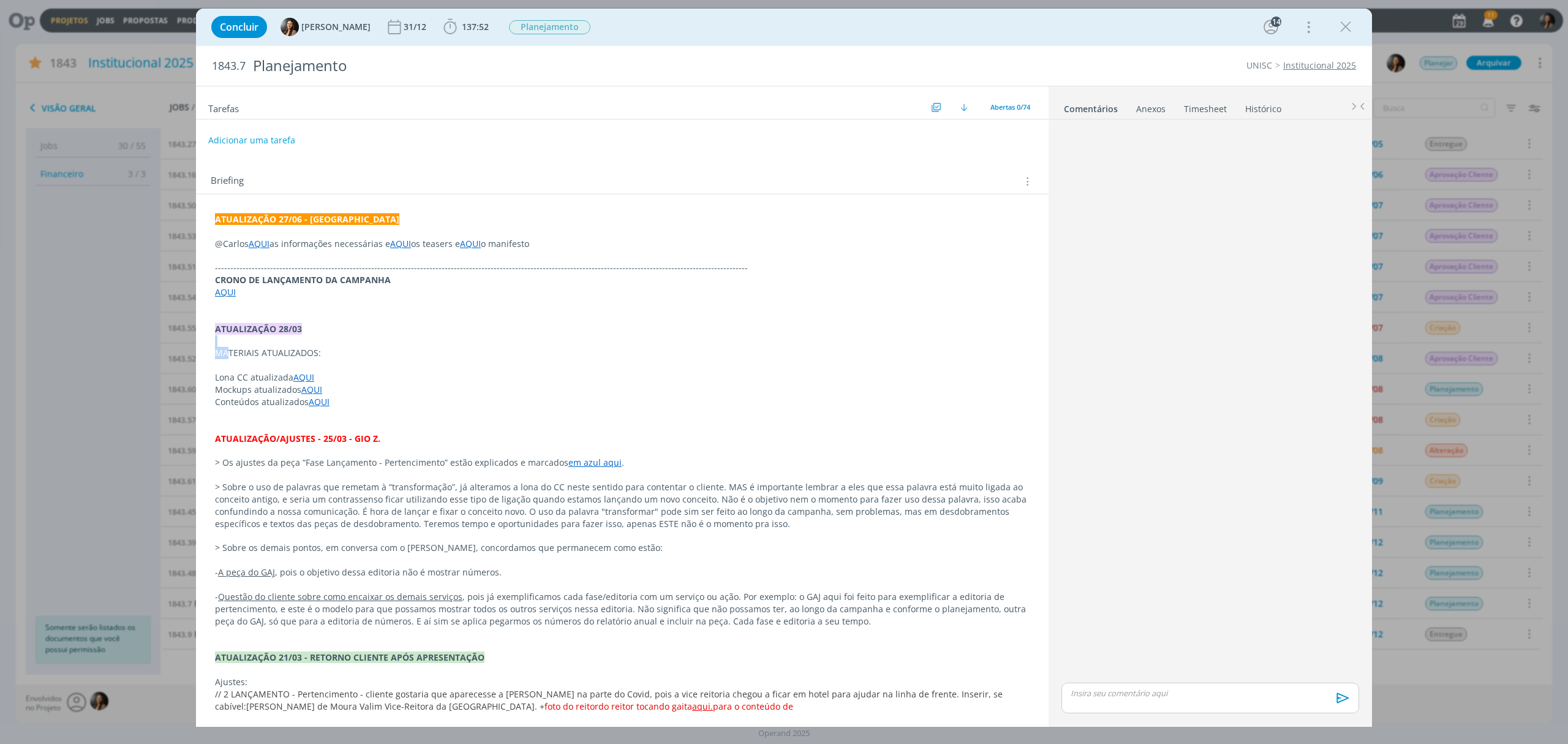
drag, startPoint x: 233, startPoint y: 354, endPoint x: 449, endPoint y: 362, distance: 216.1
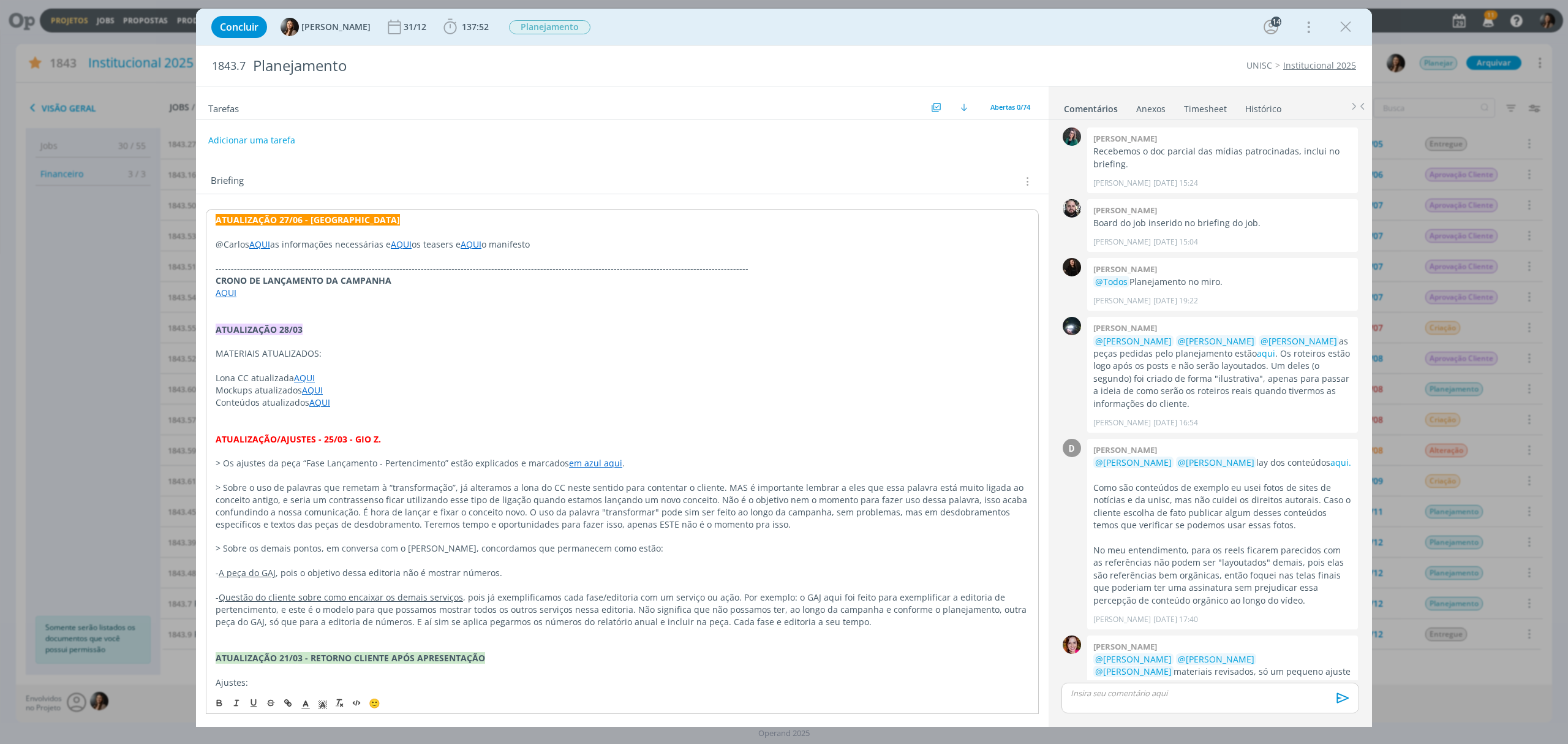
scroll to position [772, 0]
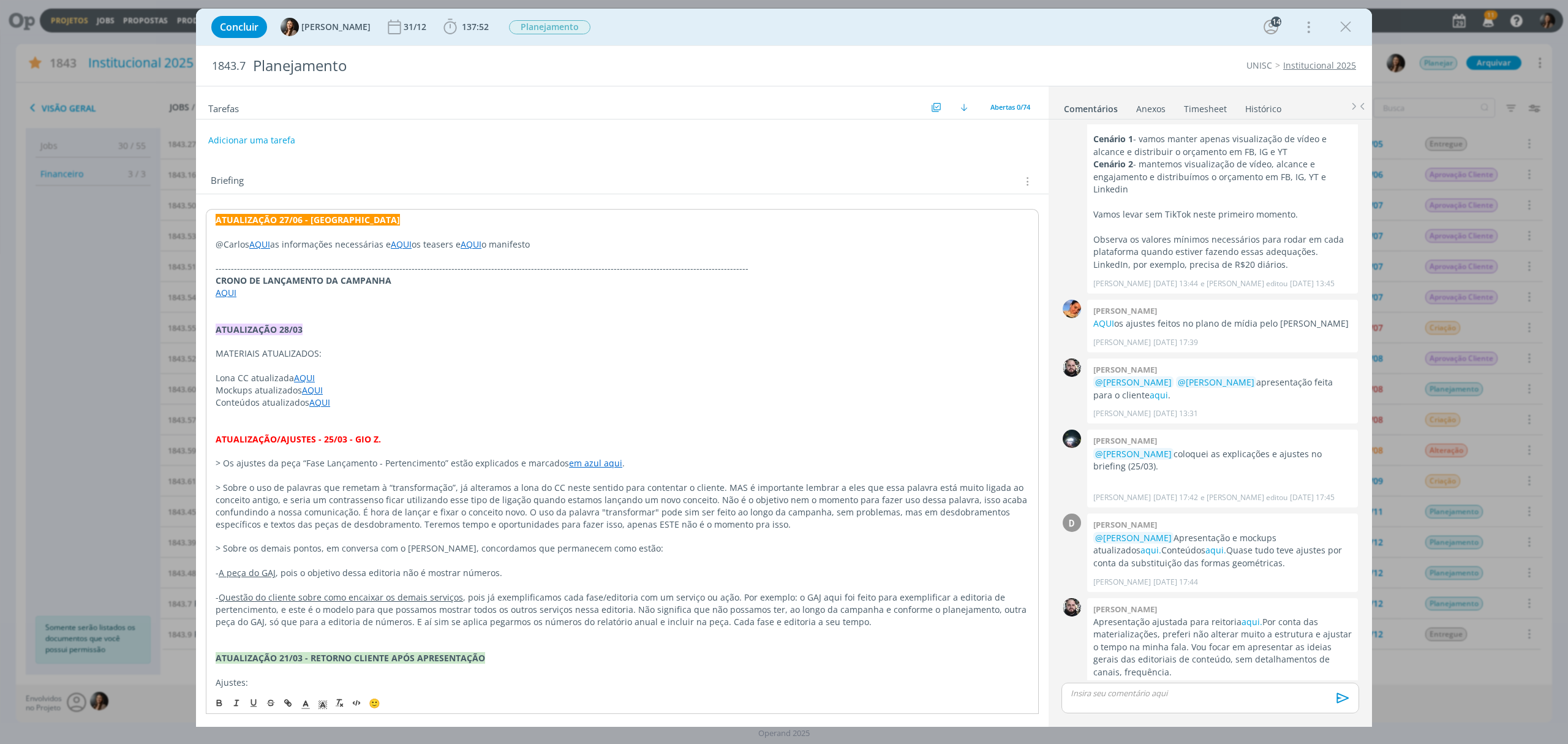
click at [449, 362] on p "dialog" at bounding box center [622, 366] width 814 height 13
click at [1247, 617] on link "aqui." at bounding box center [1252, 623] width 21 height 12
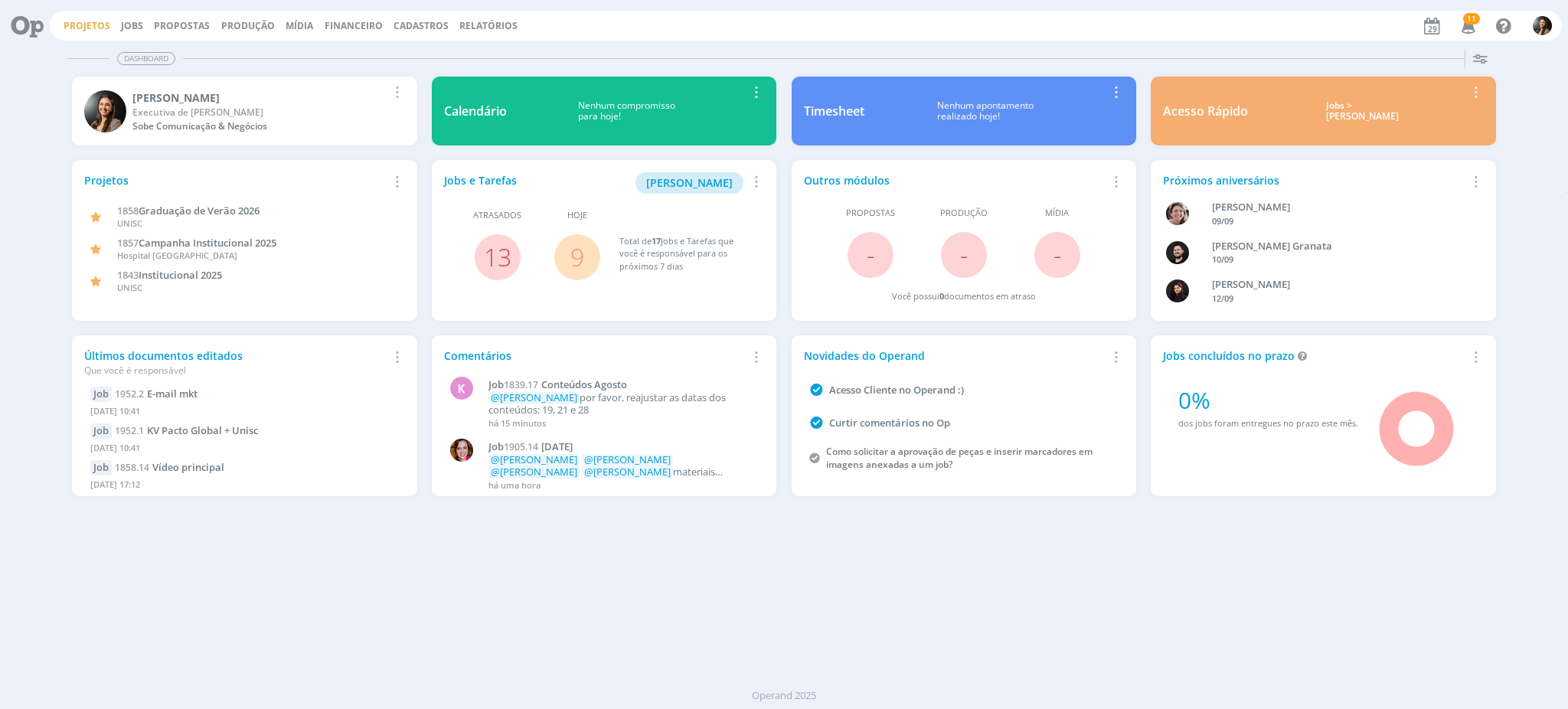
click at [93, 26] on link "Projetos" at bounding box center [86, 26] width 47 height 13
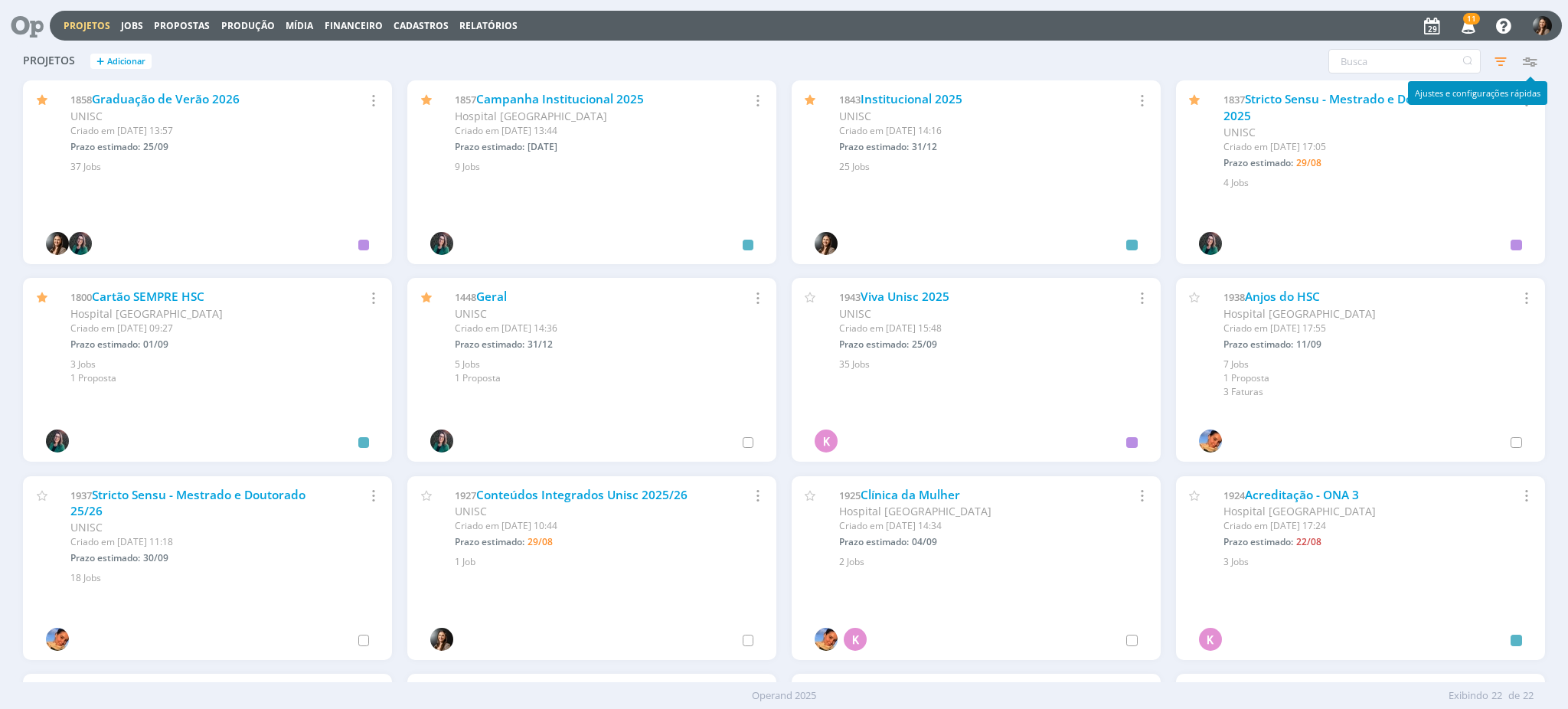
click at [1527, 64] on icon "button" at bounding box center [1529, 61] width 27 height 27
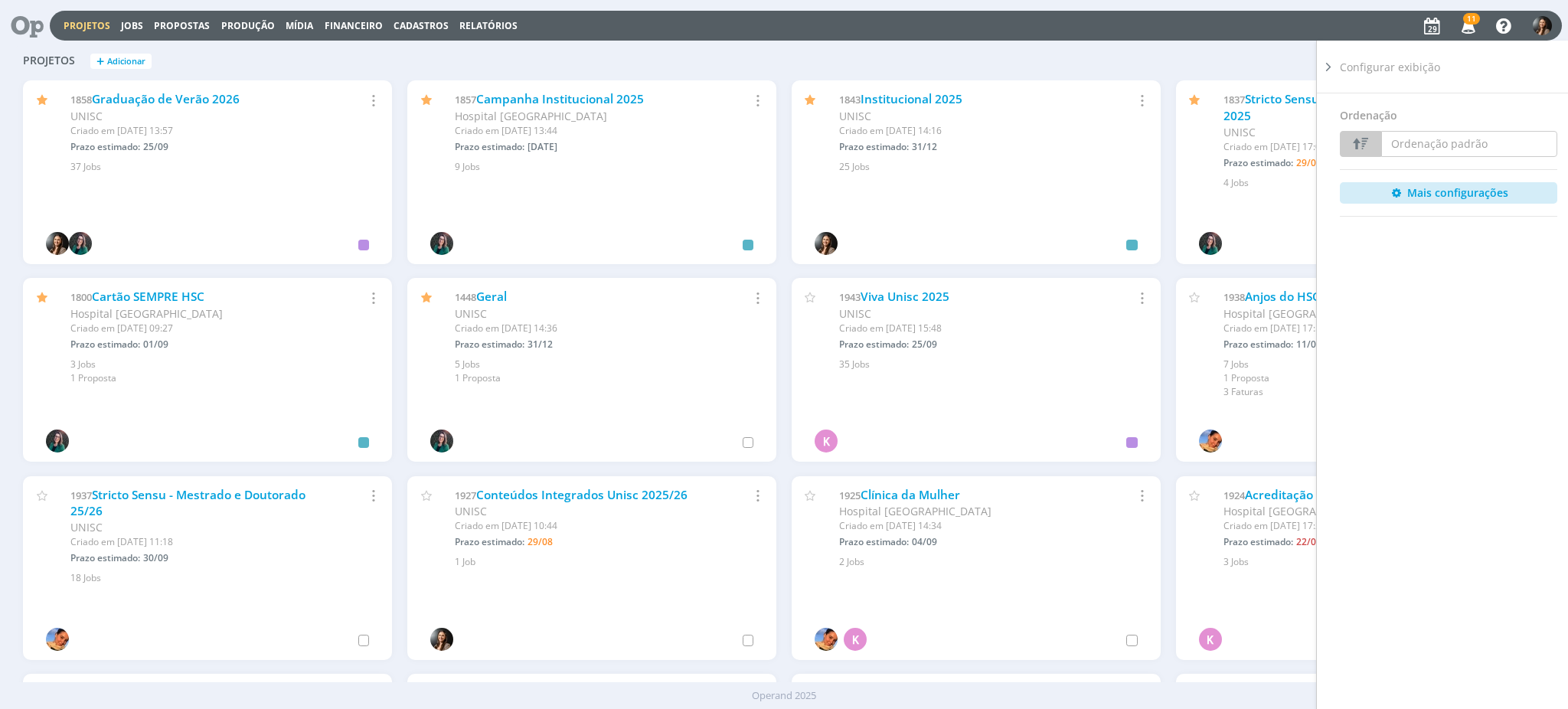
click at [1321, 60] on icon at bounding box center [1328, 68] width 16 height 16
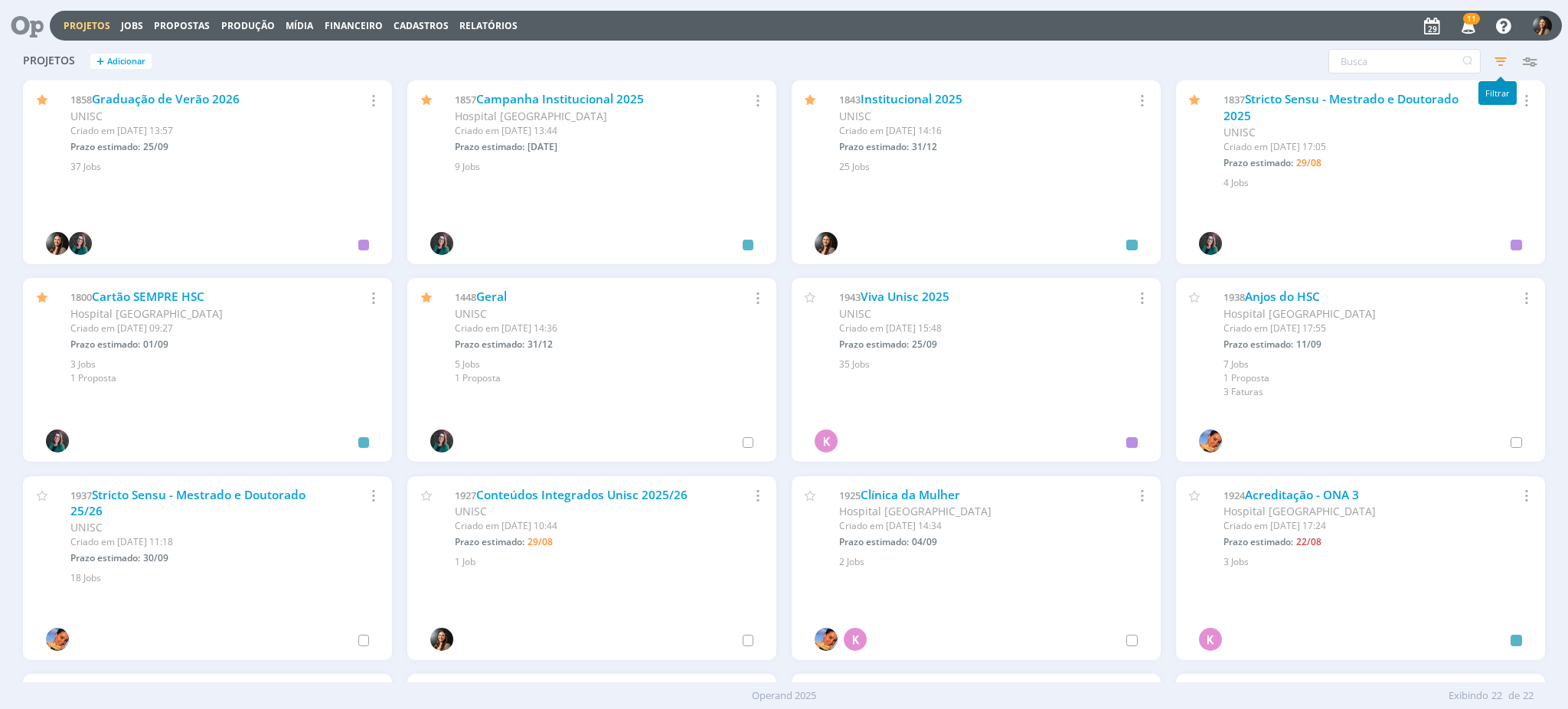
click at [1496, 57] on icon "button" at bounding box center [1500, 61] width 27 height 27
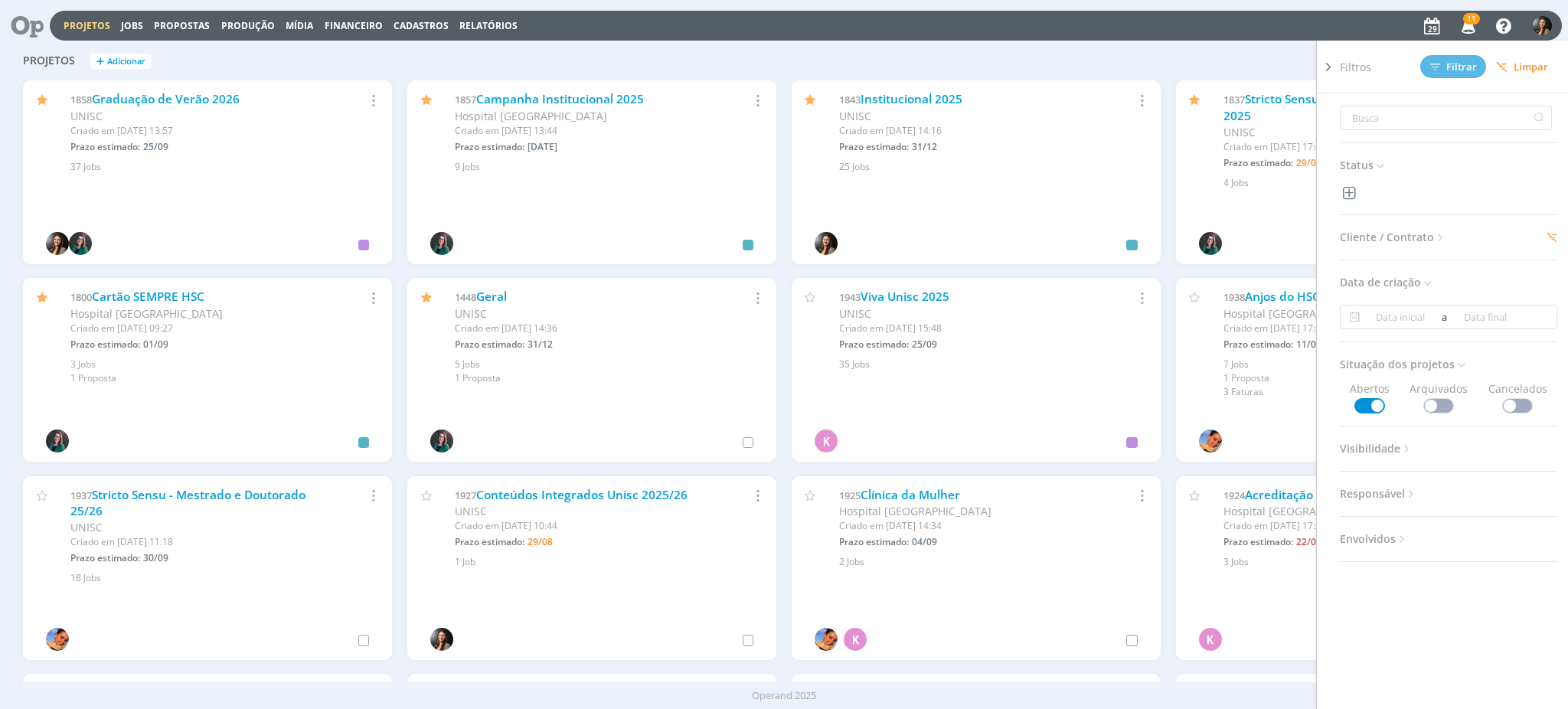
click at [1431, 399] on span at bounding box center [1439, 406] width 30 height 16
click at [1456, 66] on span "Filtrar" at bounding box center [1454, 67] width 47 height 10
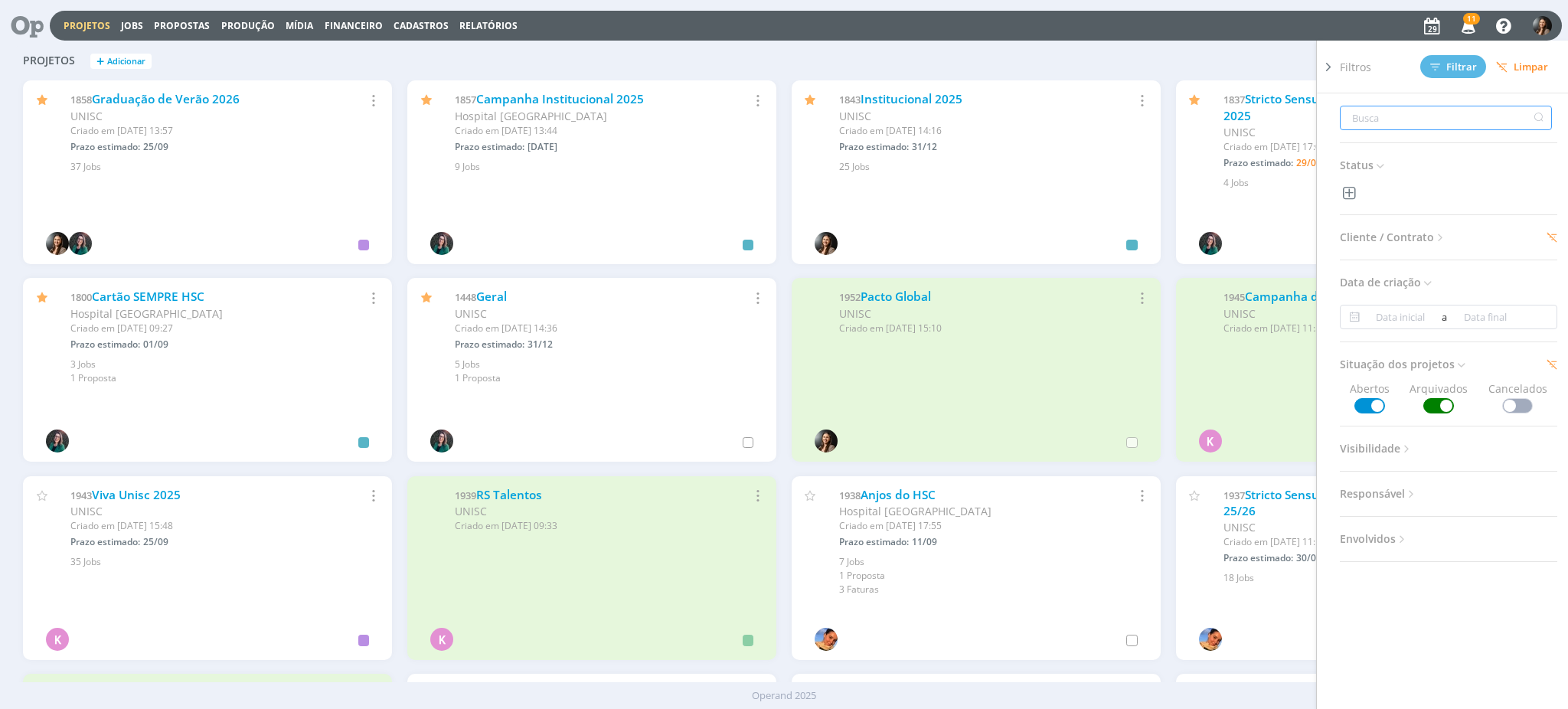
click at [1385, 118] on input "text" at bounding box center [1446, 118] width 212 height 25
type input "l"
type input "la"
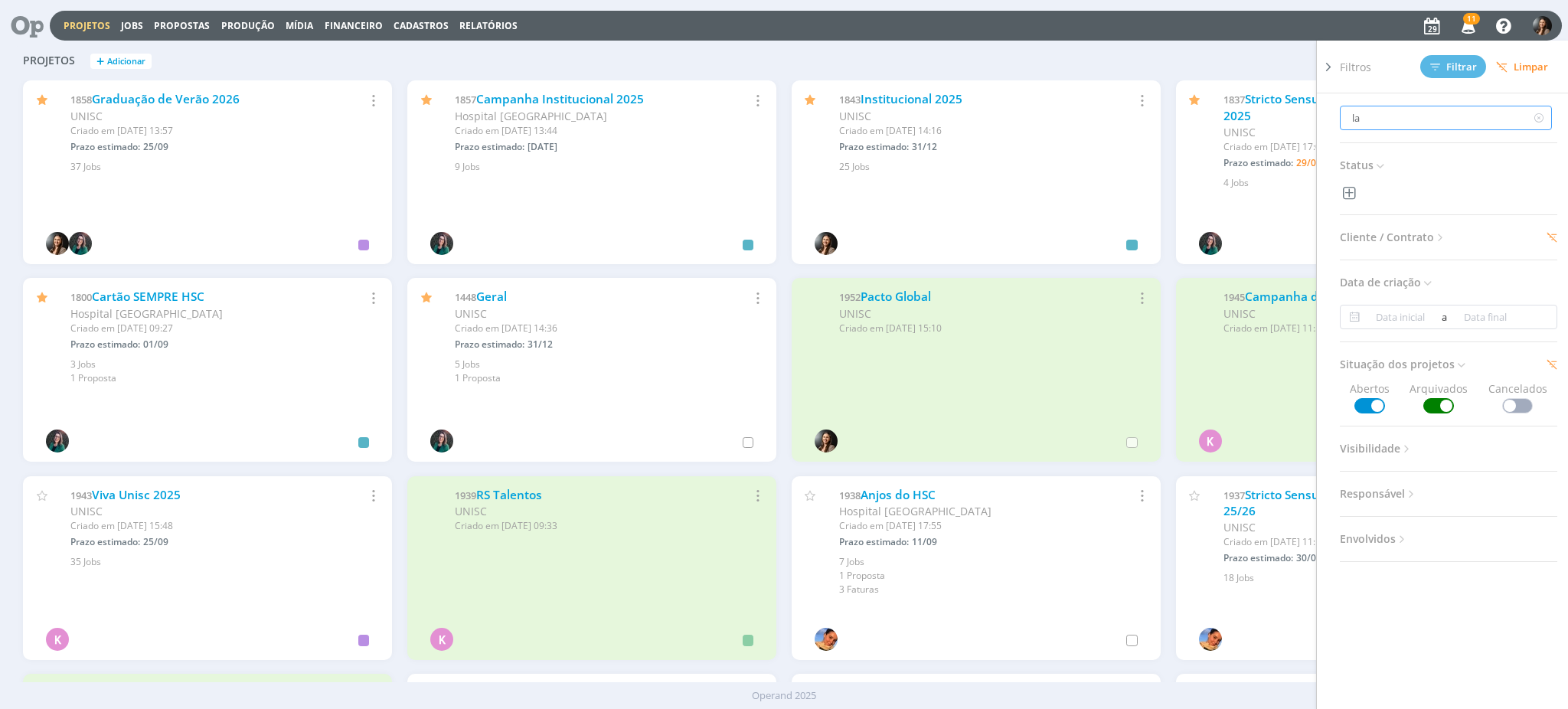
type input "lat"
type input "lato"
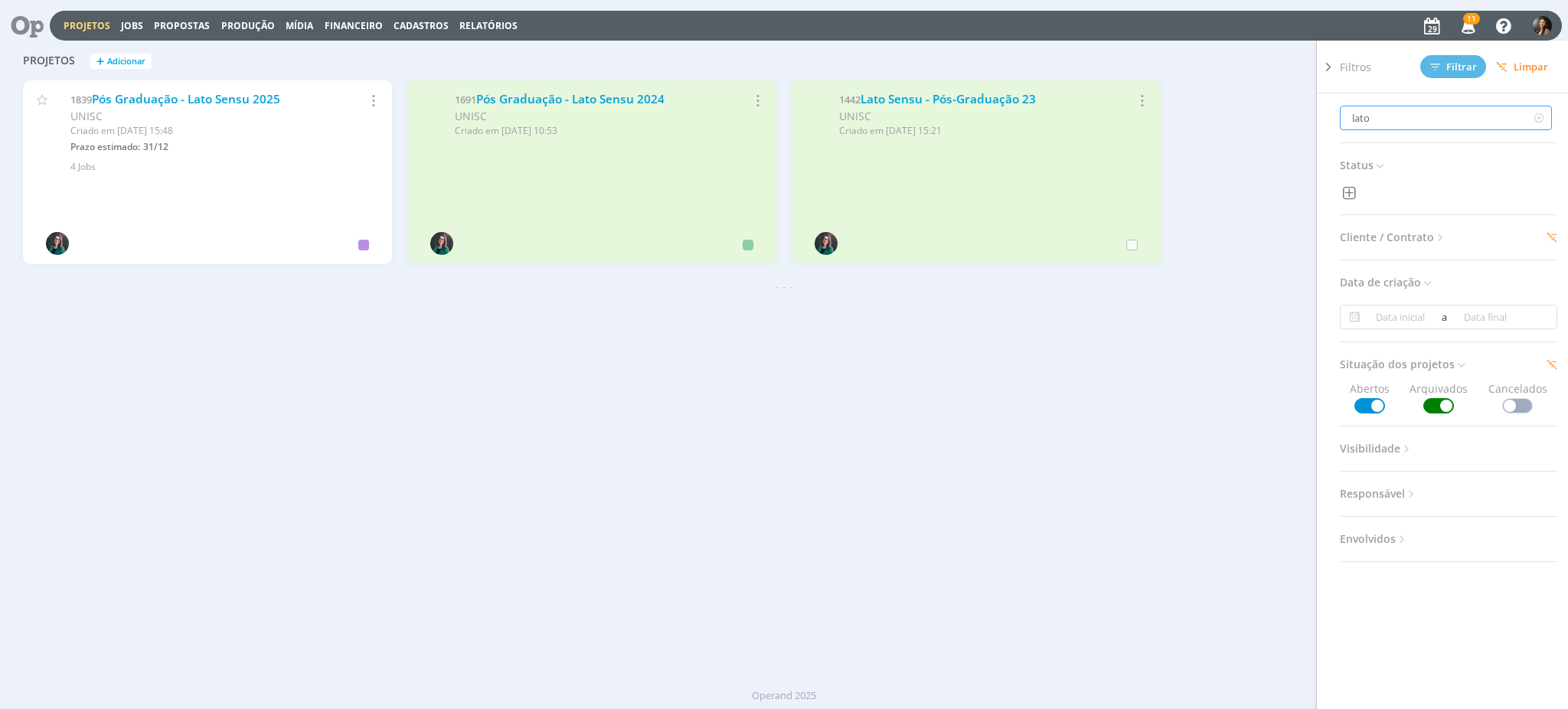
type input "lato"
drag, startPoint x: 606, startPoint y: 553, endPoint x: 594, endPoint y: 551, distance: 12.2
click at [594, 551] on div "Projetos + Adicionar lato Filtros Filtrar Limpar lato Status Cliente / Contrato…" at bounding box center [784, 362] width 1537 height 639
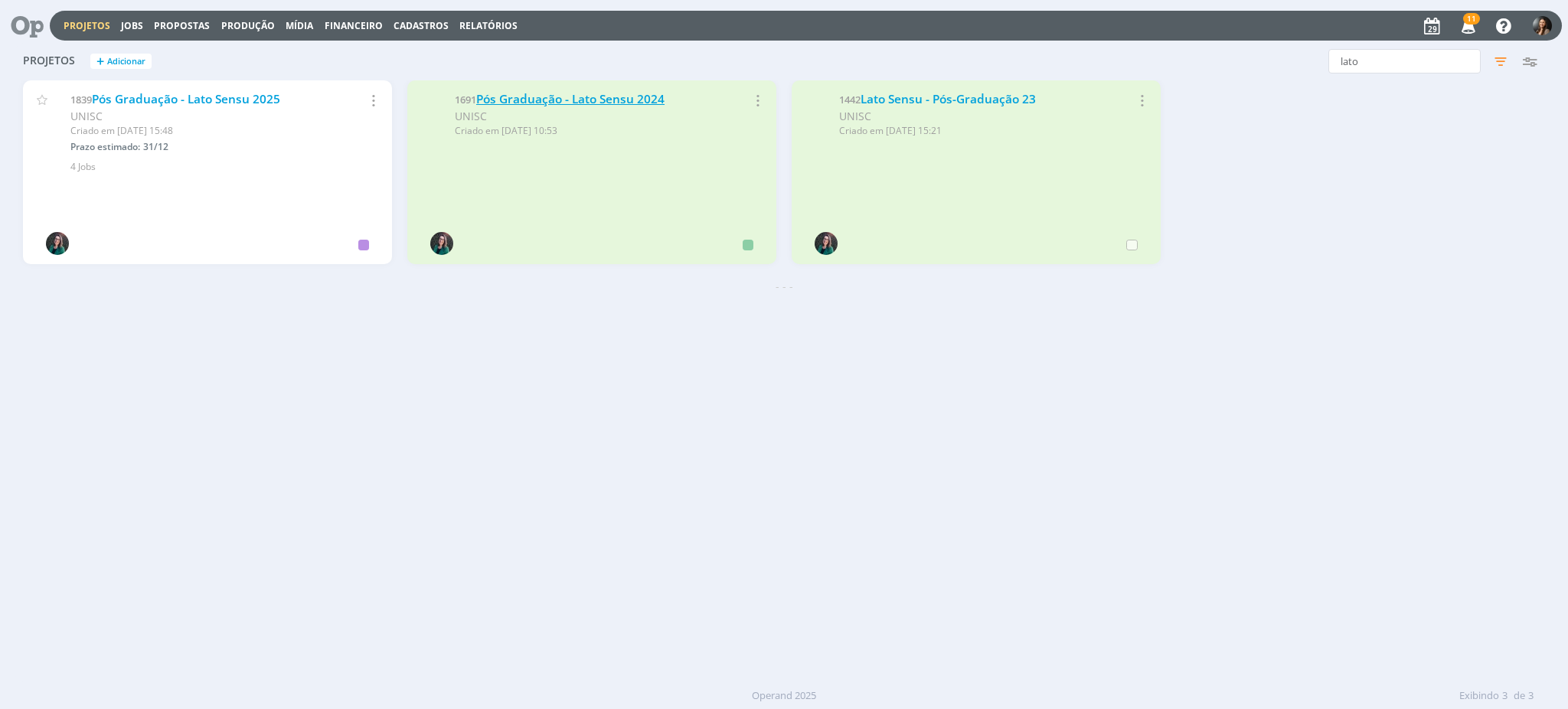
click at [623, 94] on link "Pós Graduação - Lato Sensu 2024" at bounding box center [570, 100] width 189 height 16
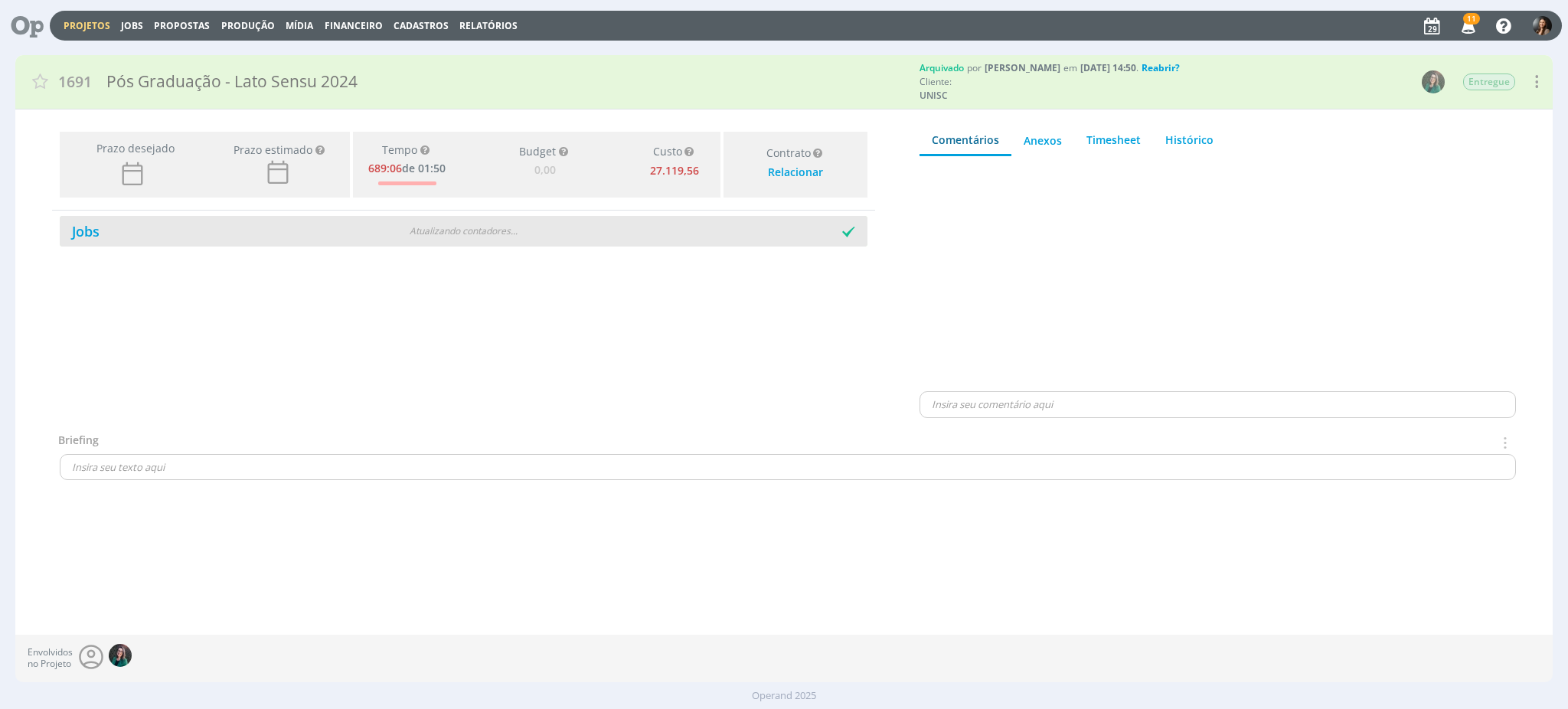
type input "0,00"
click at [603, 231] on div at bounding box center [665, 232] width 404 height 16
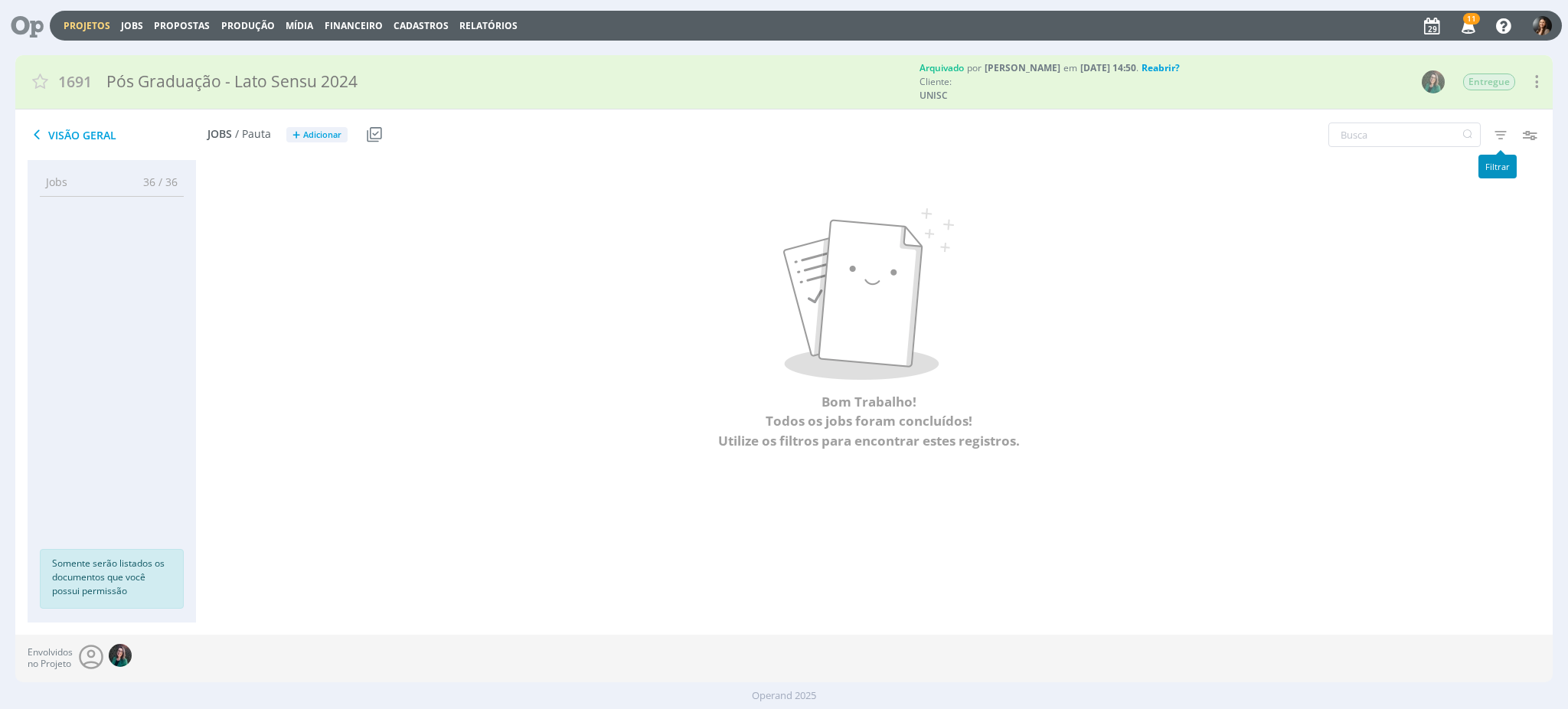
click at [1500, 138] on icon "button" at bounding box center [1500, 134] width 27 height 27
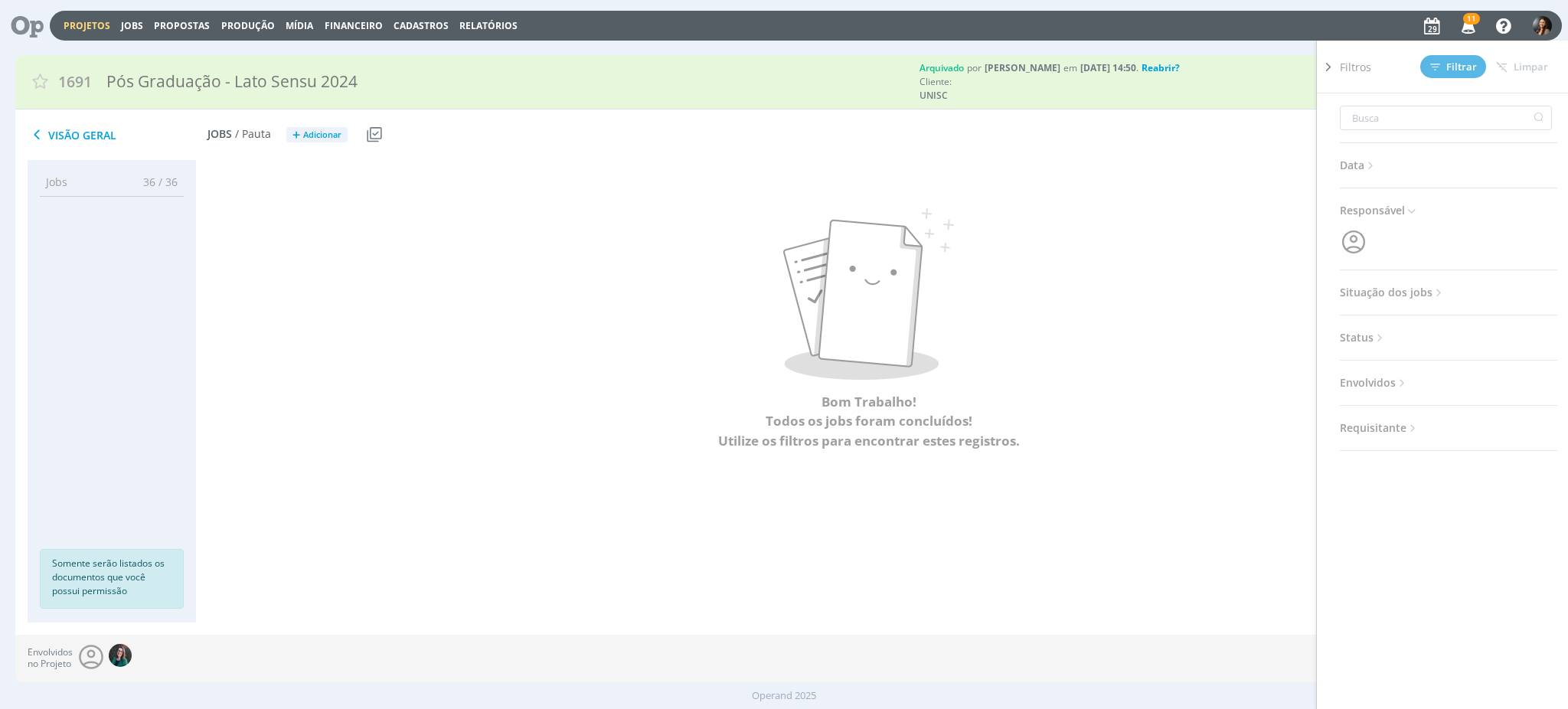
click at [1416, 289] on span "Situação dos jobs" at bounding box center [1393, 292] width 105 height 20
click at [1440, 329] on span at bounding box center [1439, 334] width 30 height 16
click at [1428, 63] on button "Filtrar" at bounding box center [1454, 67] width 66 height 23
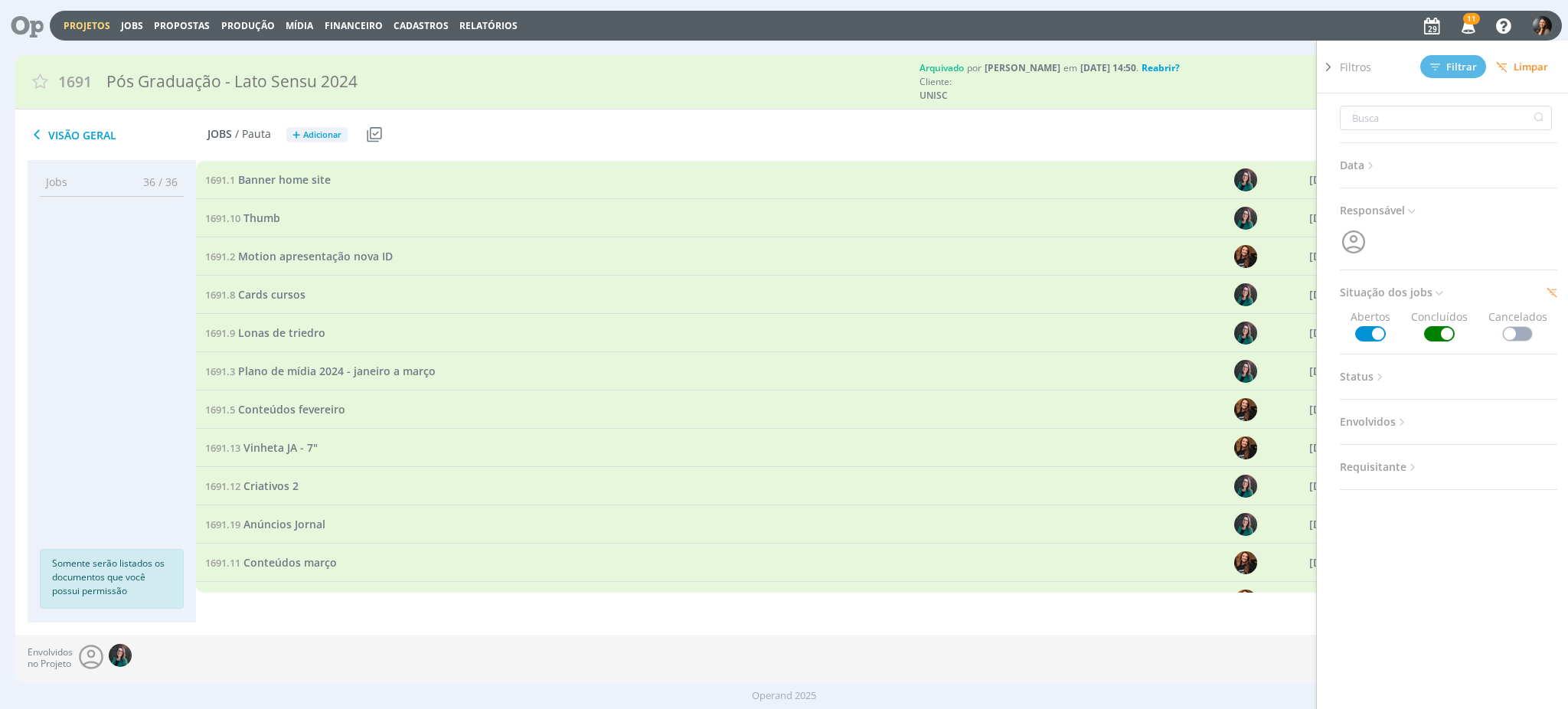
drag, startPoint x: 699, startPoint y: 148, endPoint x: 368, endPoint y: 339, distance: 382.2
click at [699, 147] on div "Visão Geral Jobs / Pauta + Adicionar Usar Job de template Criar template a part…" at bounding box center [528, 135] width 1024 height 38
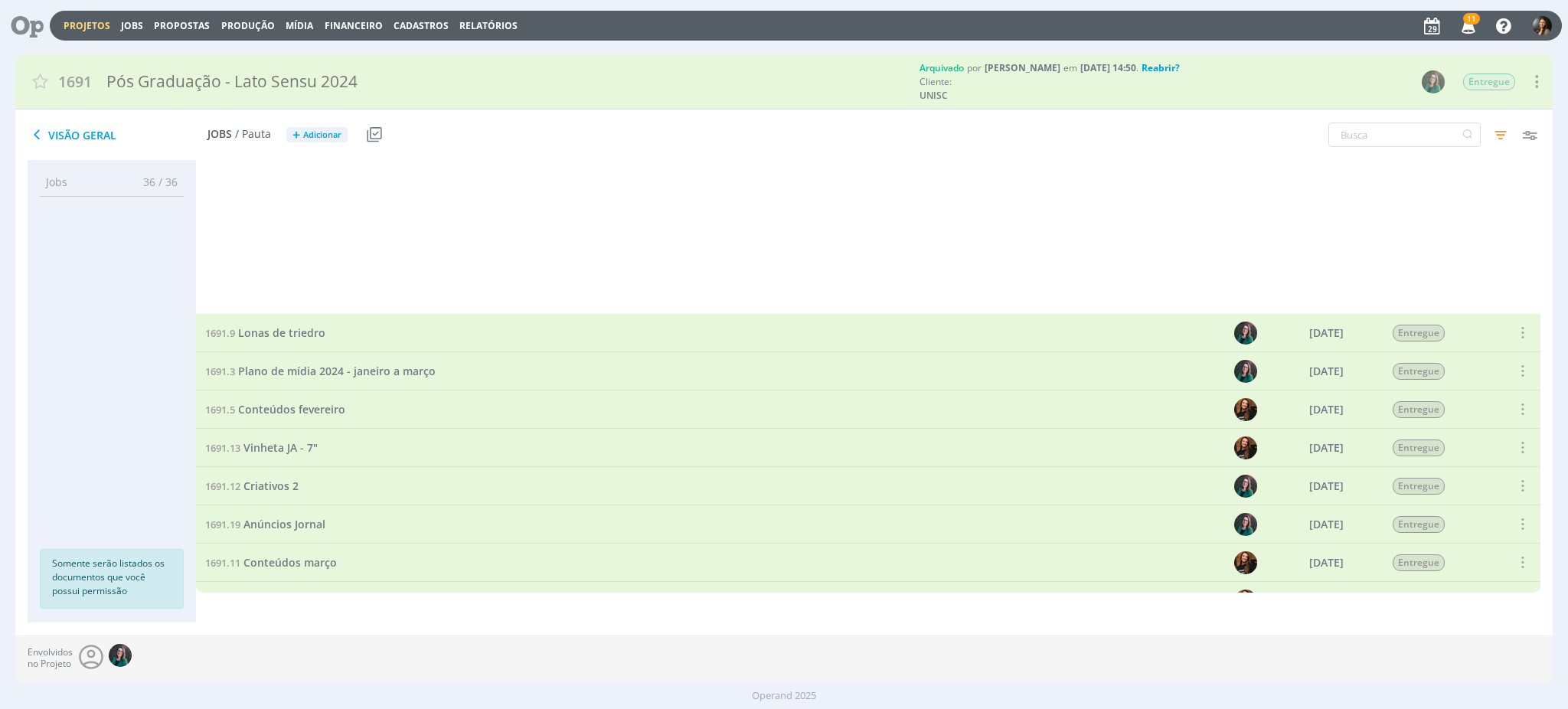
scroll to position [510, 0]
